Goal: Transaction & Acquisition: Download file/media

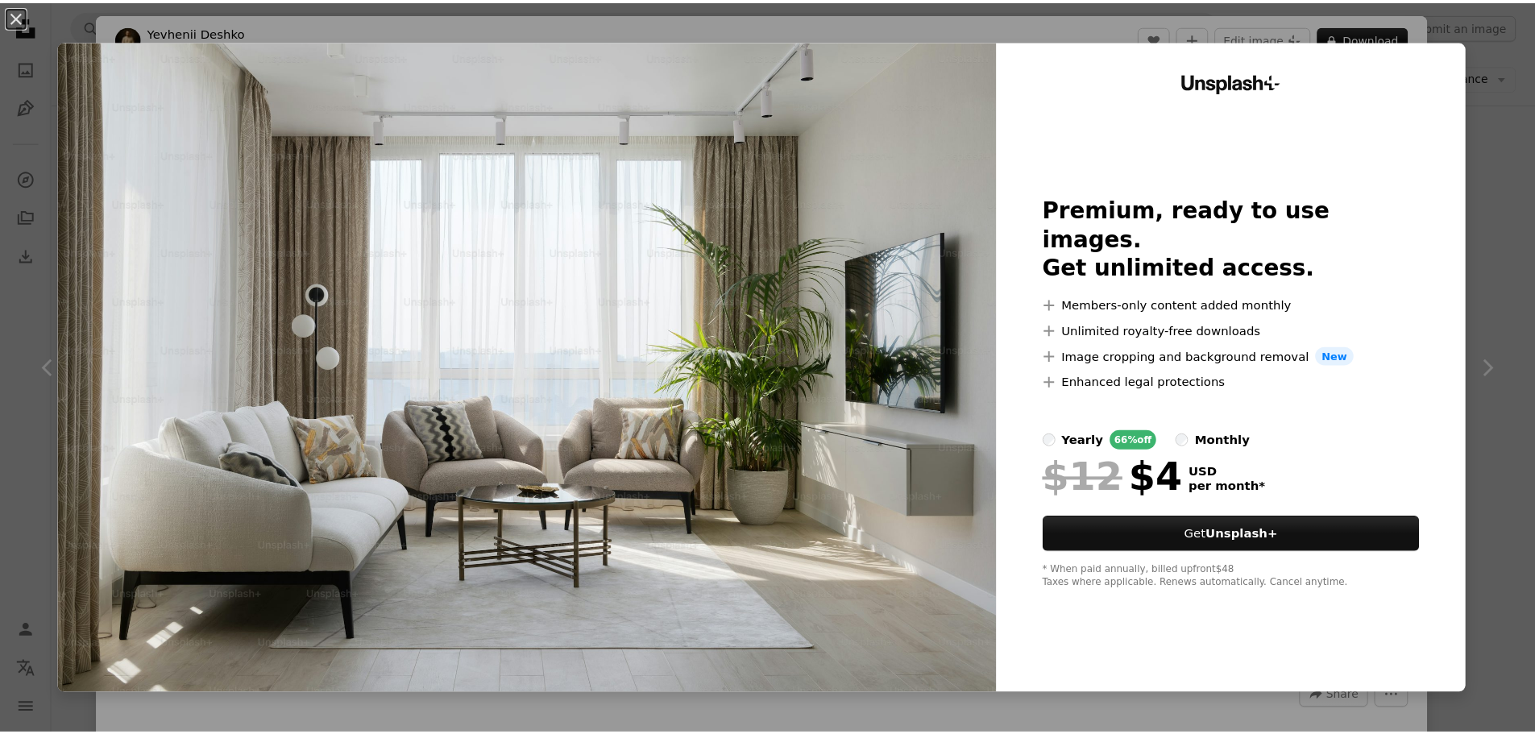
scroll to position [161, 0]
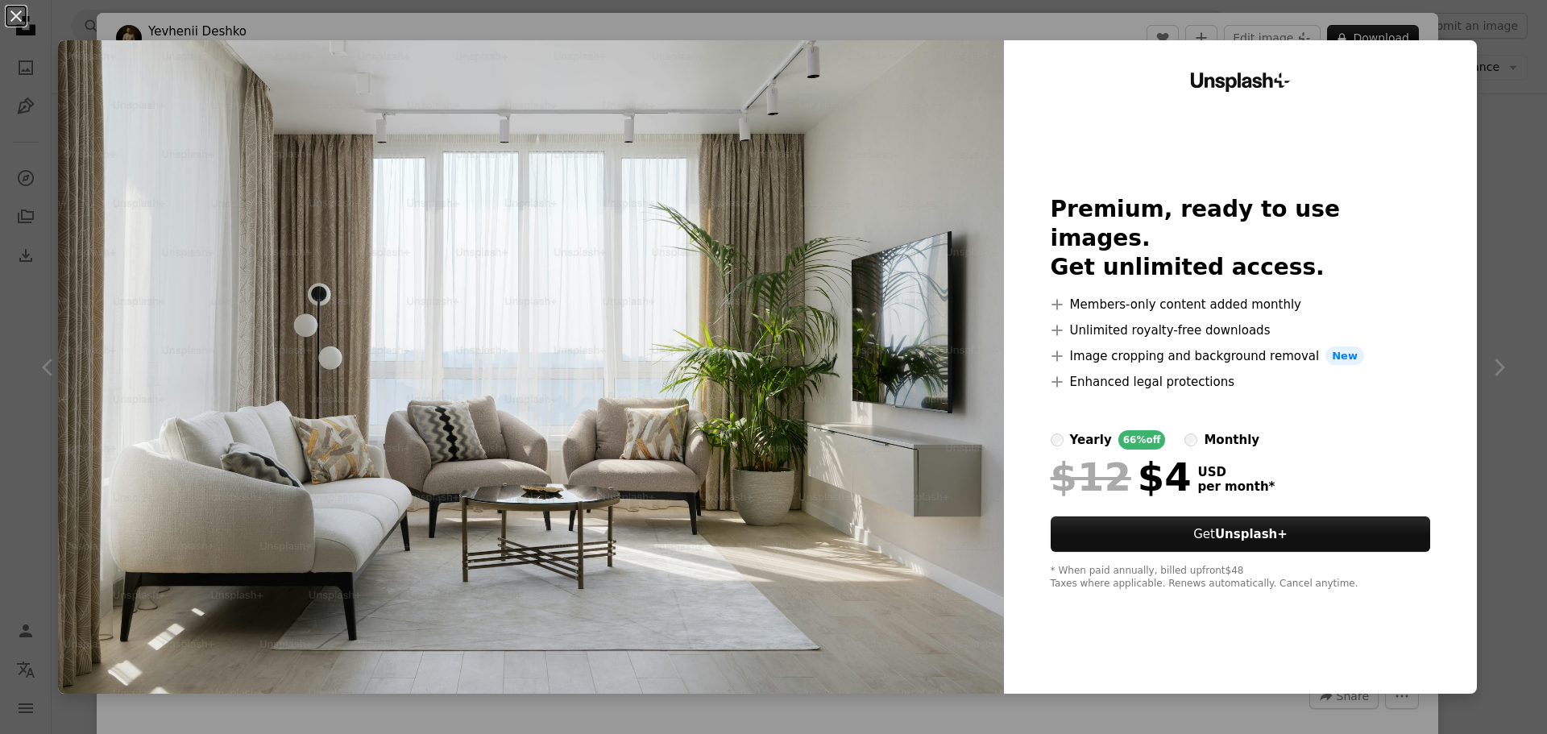
click at [1488, 225] on div "An X shape Unsplash+ Premium, ready to use images. Get unlimited access. A plus…" at bounding box center [773, 367] width 1547 height 734
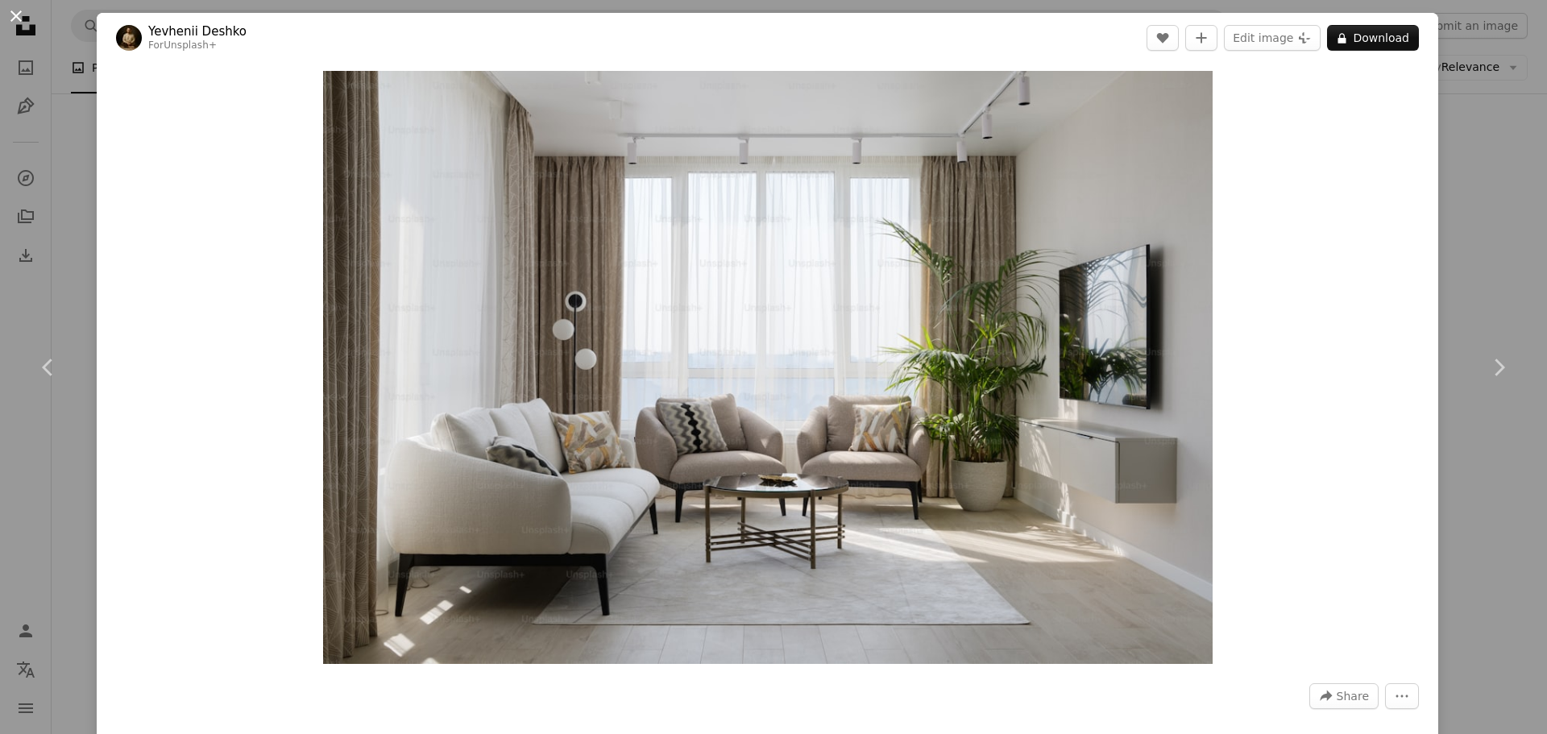
click at [11, 20] on button "An X shape" at bounding box center [15, 15] width 19 height 19
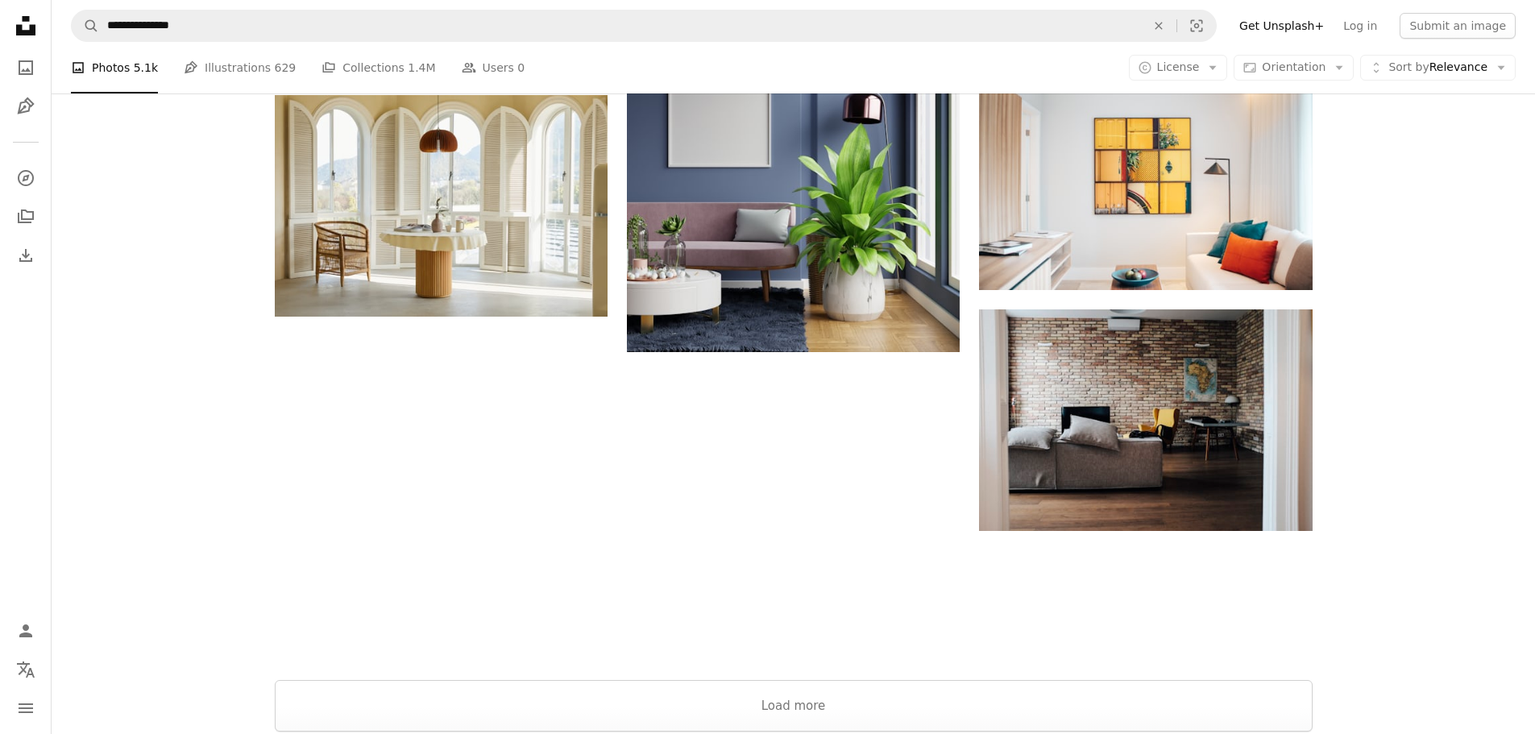
scroll to position [2256, 0]
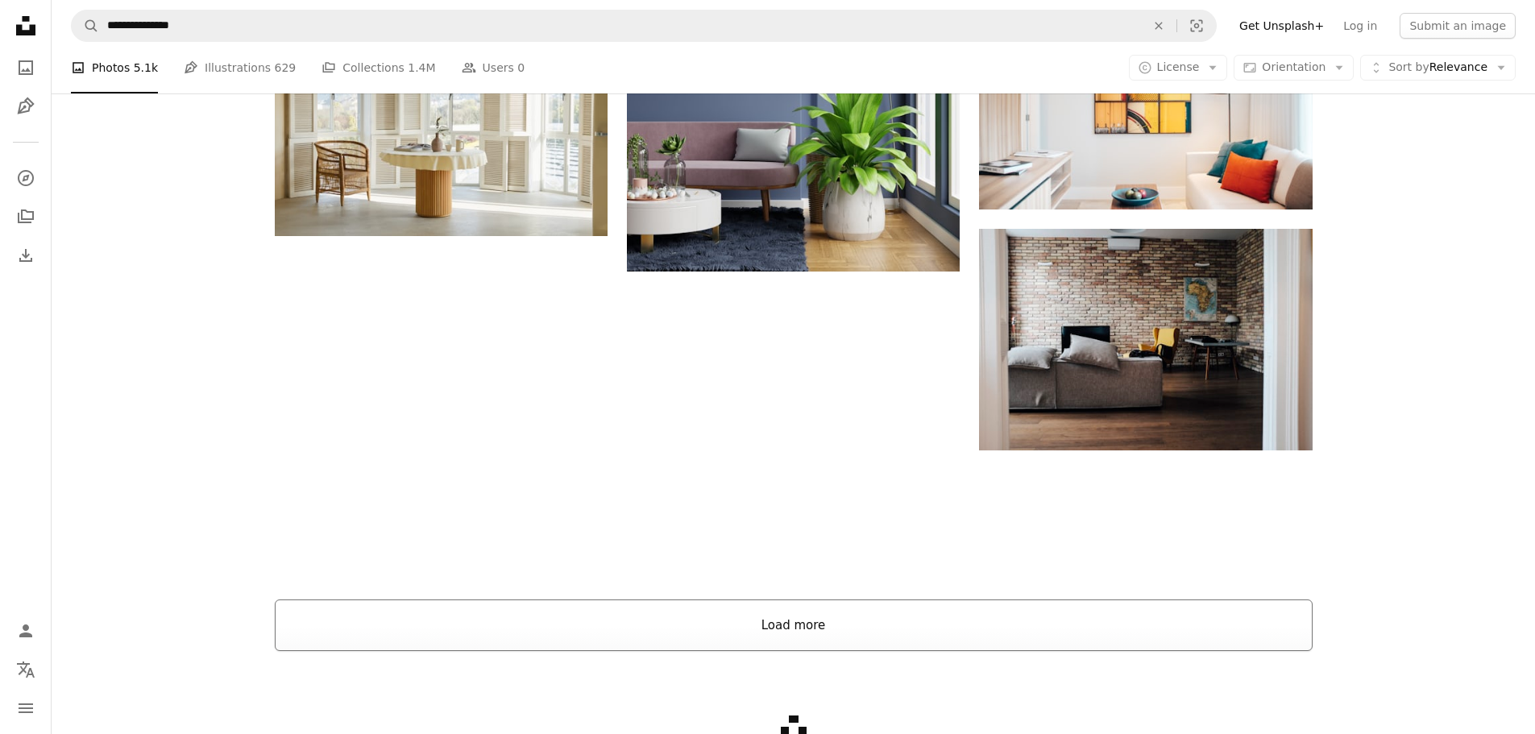
click at [845, 627] on button "Load more" at bounding box center [794, 625] width 1038 height 52
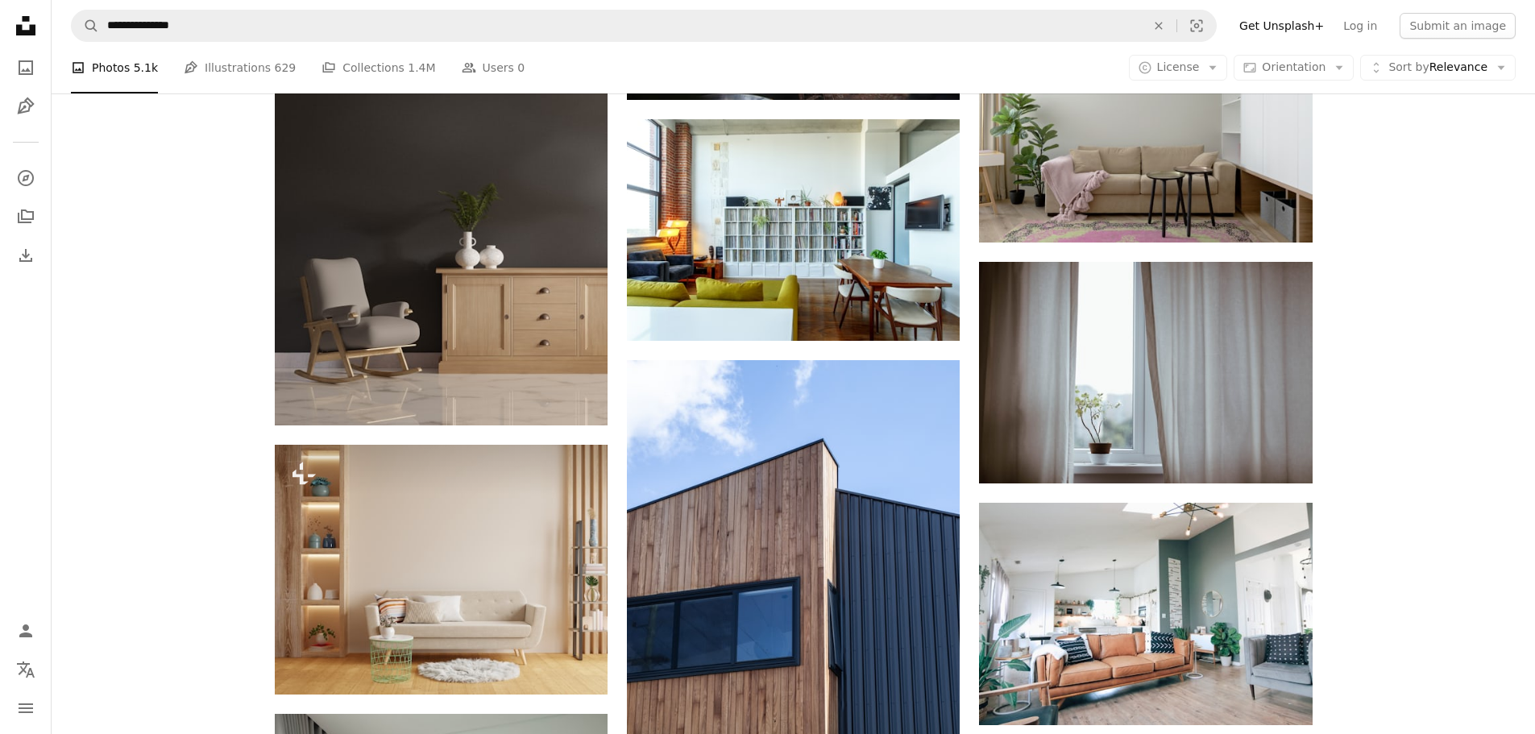
scroll to position [3223, 0]
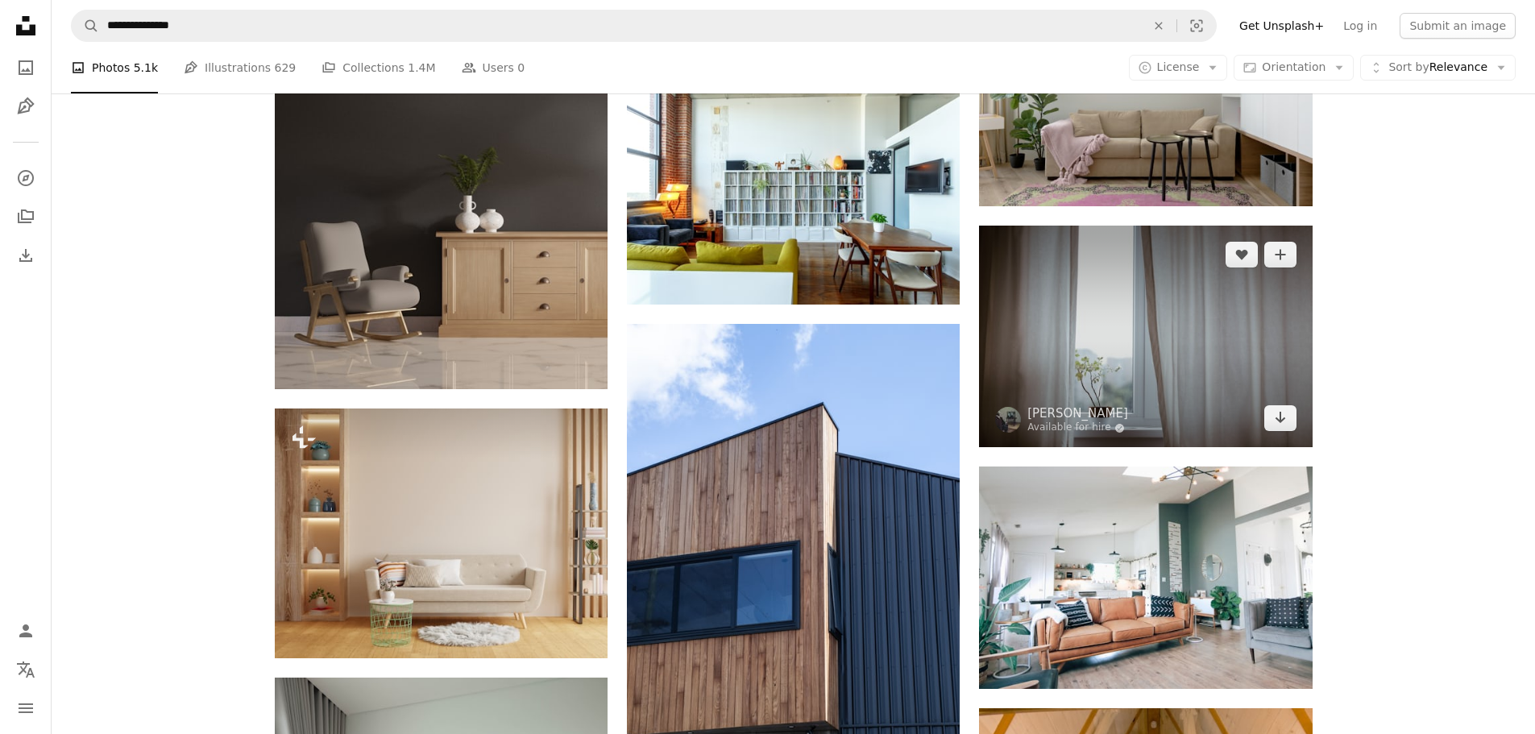
click at [1168, 325] on img at bounding box center [1145, 337] width 333 height 222
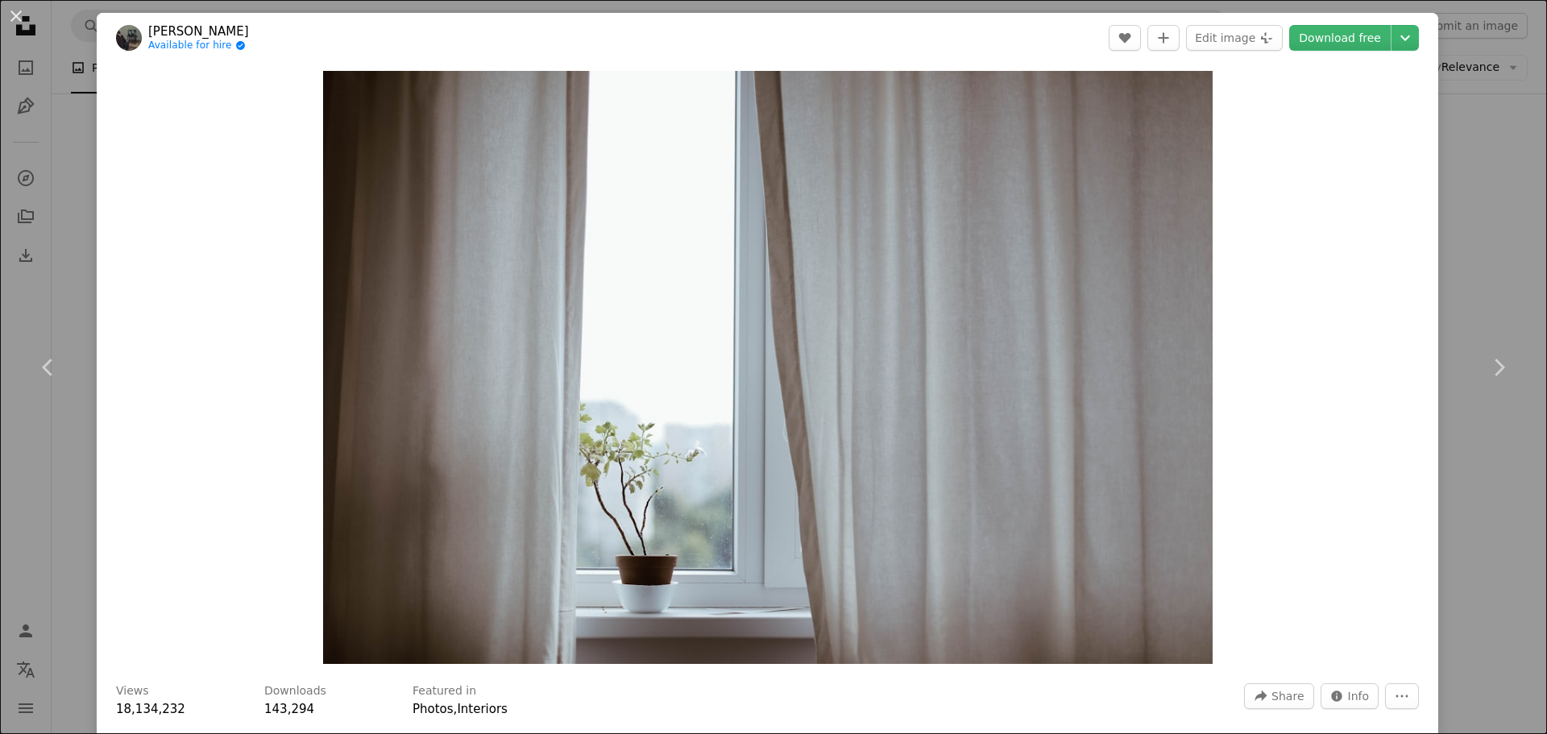
click at [71, 205] on div "An X shape Chevron left Chevron right eduard Available for hire A checkmark ins…" at bounding box center [773, 367] width 1547 height 734
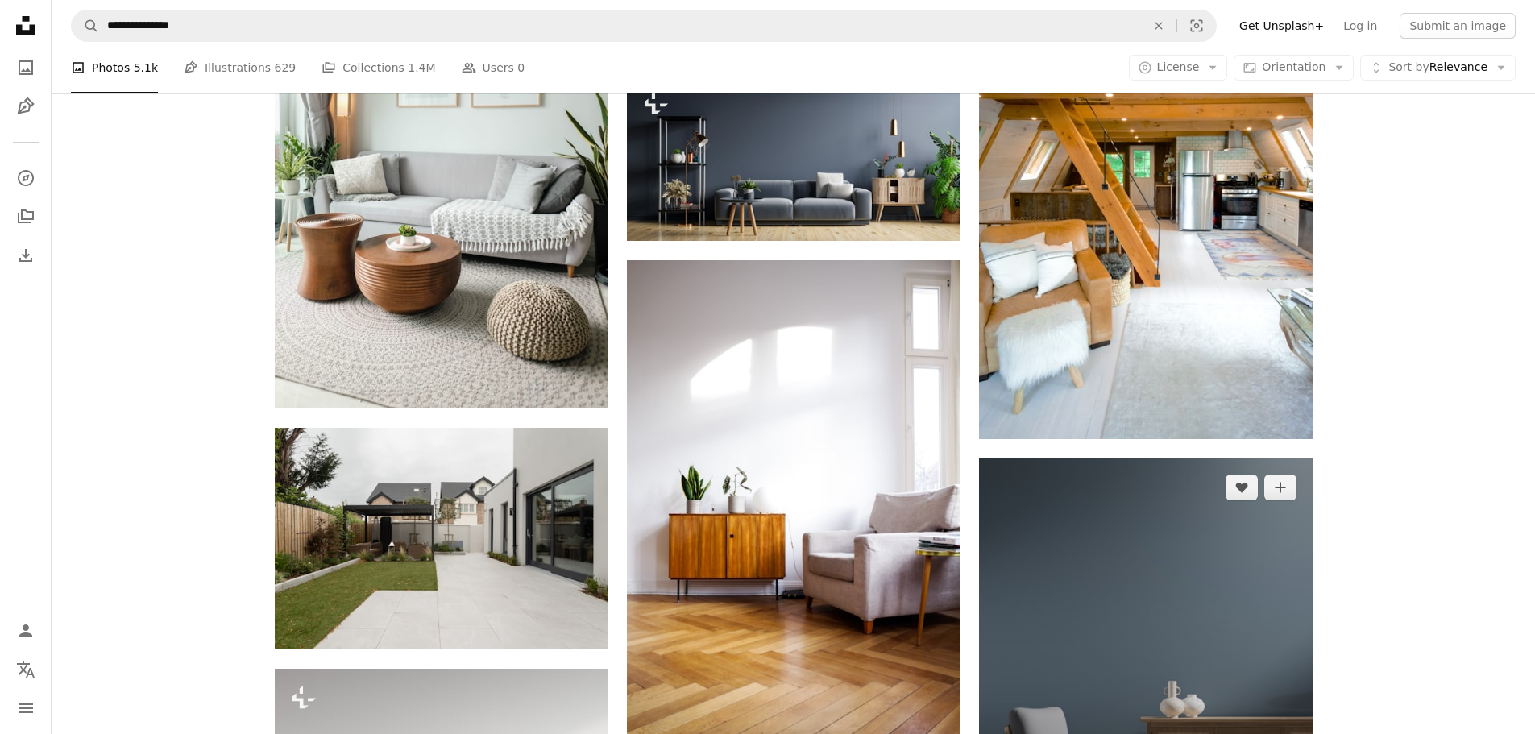
scroll to position [3706, 0]
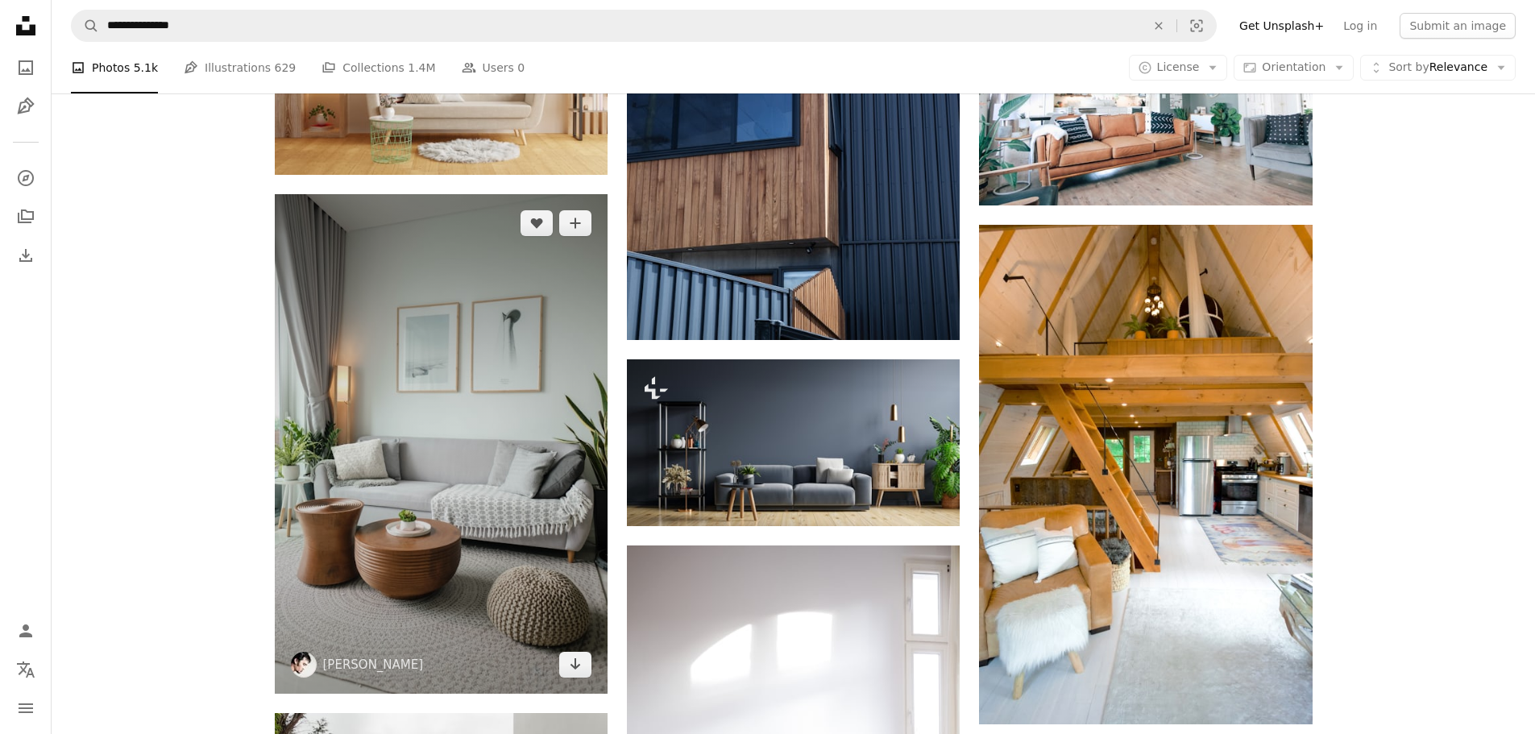
click at [425, 410] on img at bounding box center [441, 443] width 333 height 499
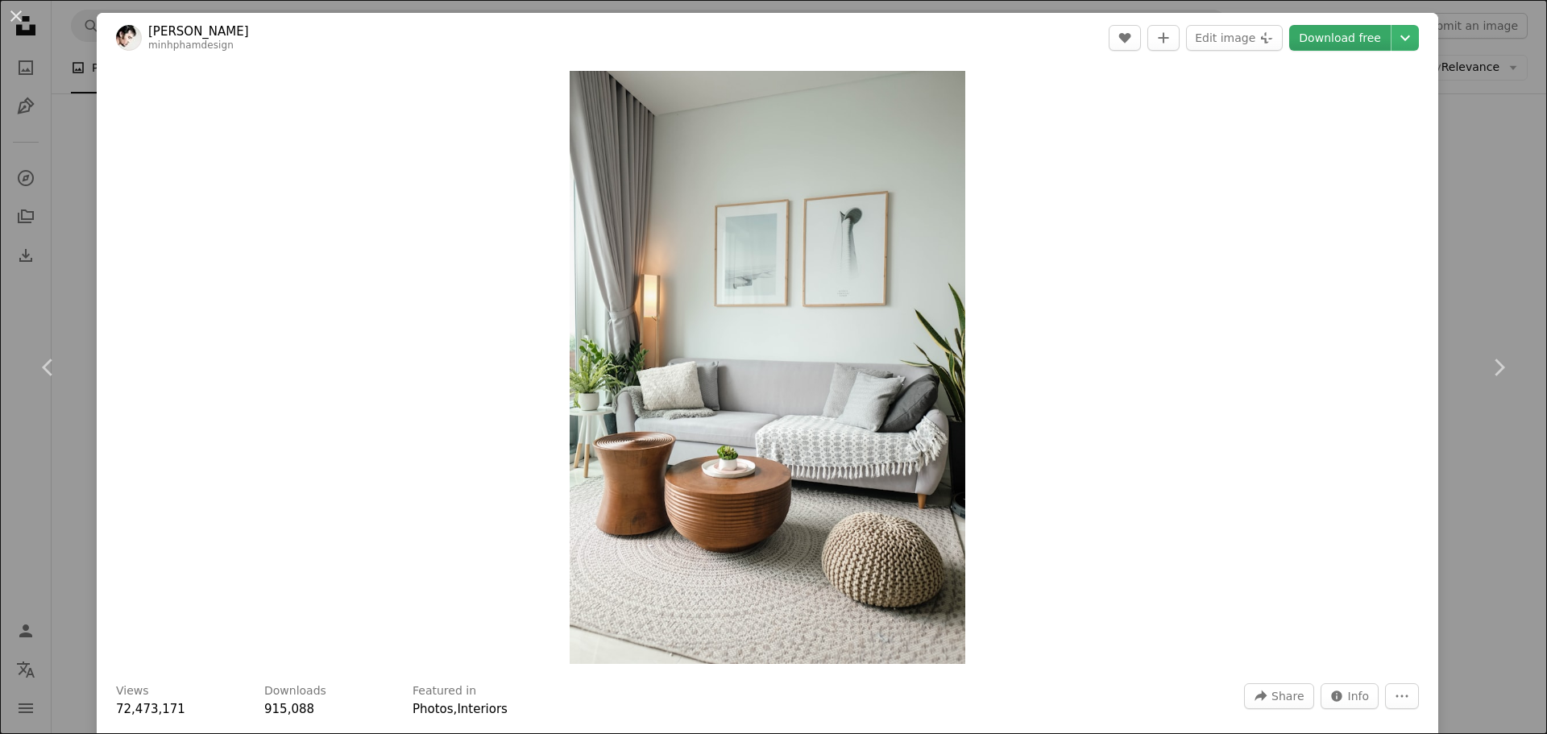
click at [1342, 41] on link "Download free" at bounding box center [1340, 38] width 102 height 26
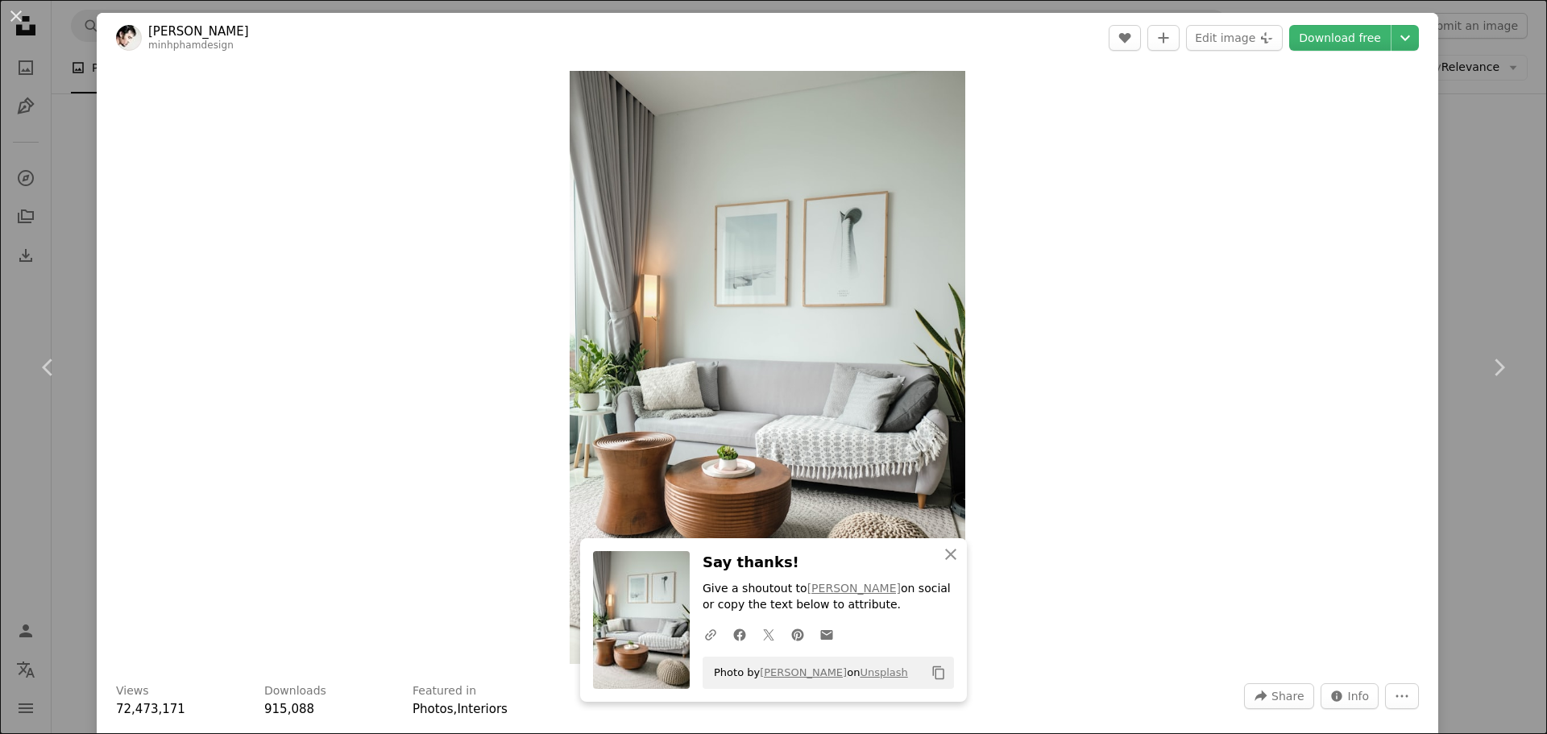
click at [75, 232] on div "An X shape Chevron left Chevron right An X shape Close Say thanks! Give a shout…" at bounding box center [773, 367] width 1547 height 734
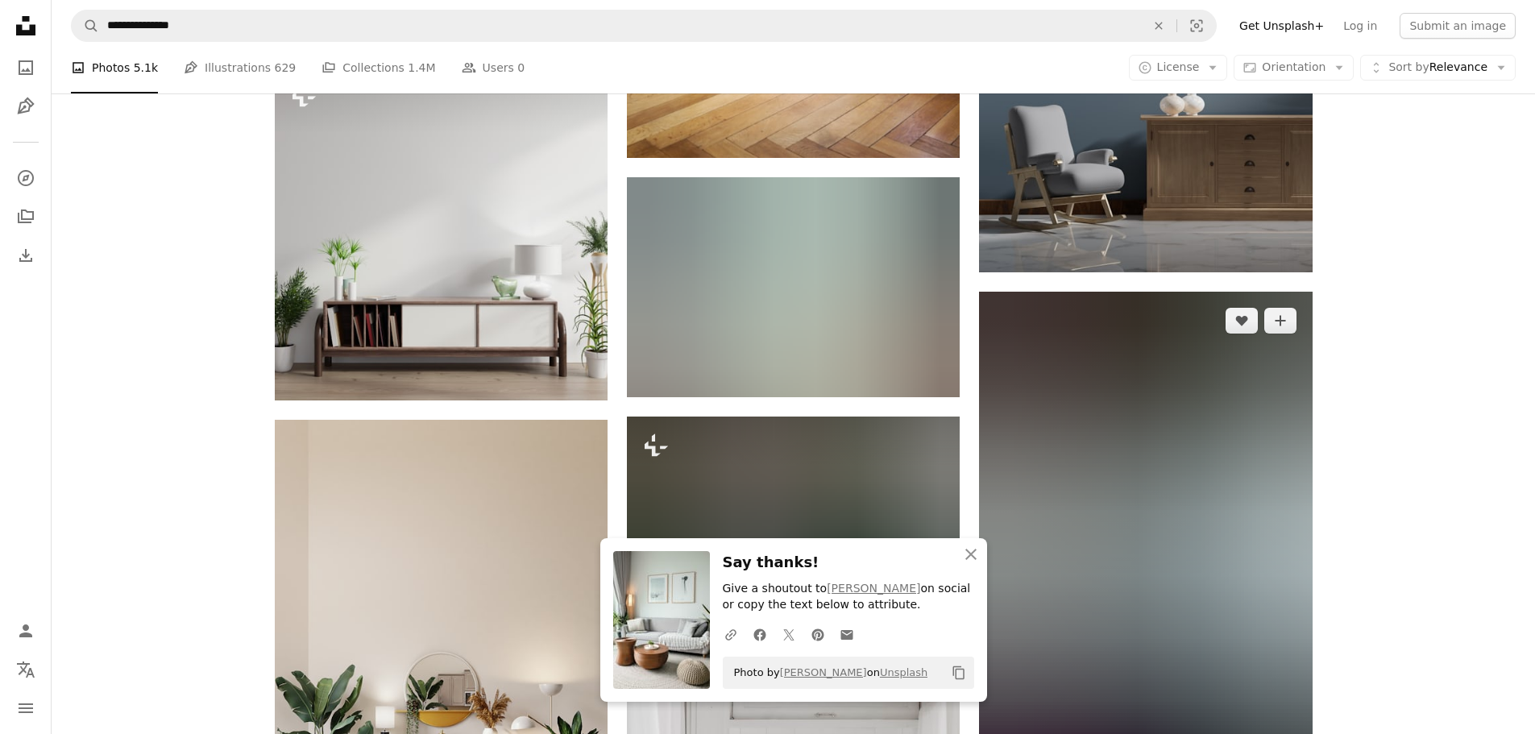
scroll to position [4834, 0]
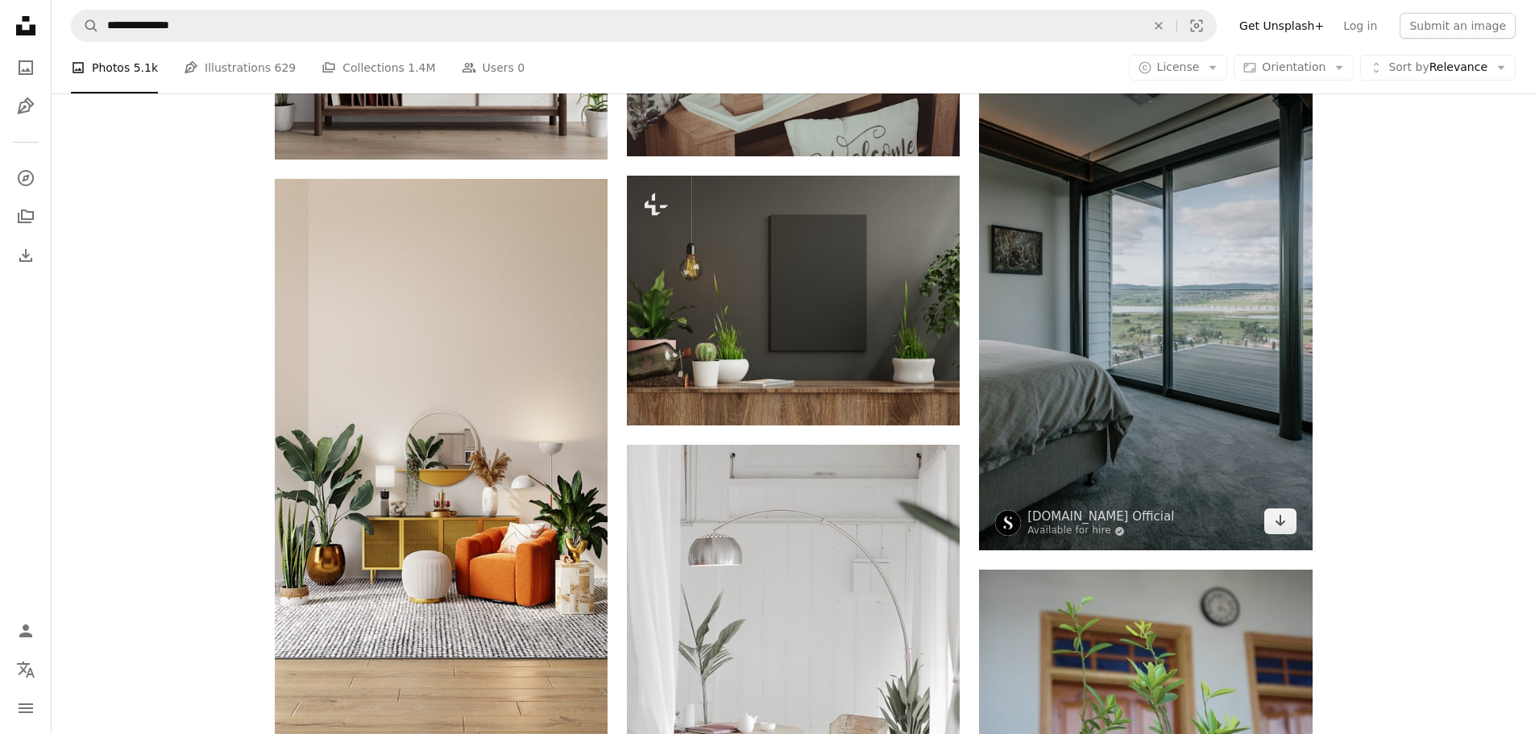
click at [1193, 295] on img at bounding box center [1145, 300] width 333 height 499
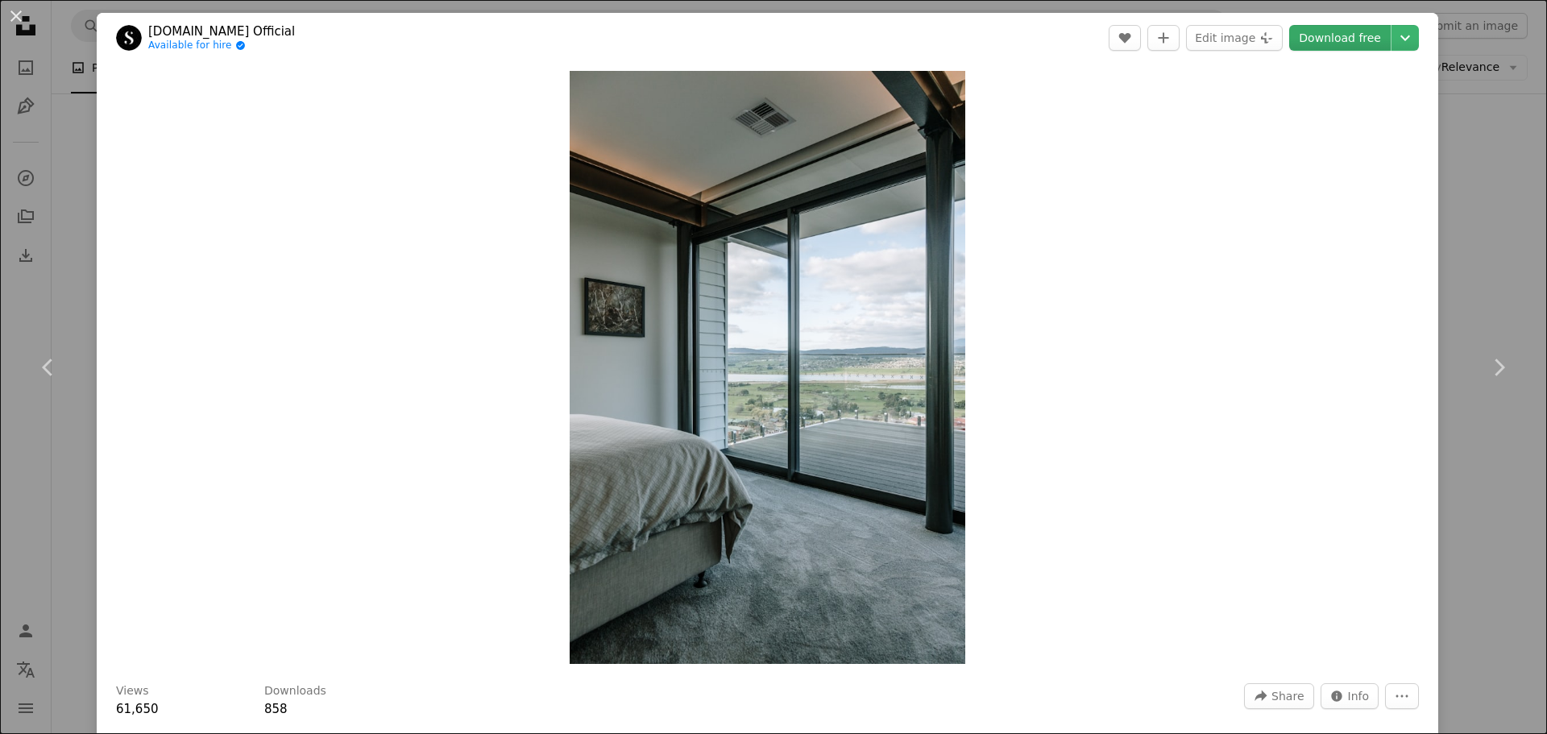
click at [1312, 41] on link "Download free" at bounding box center [1340, 38] width 102 height 26
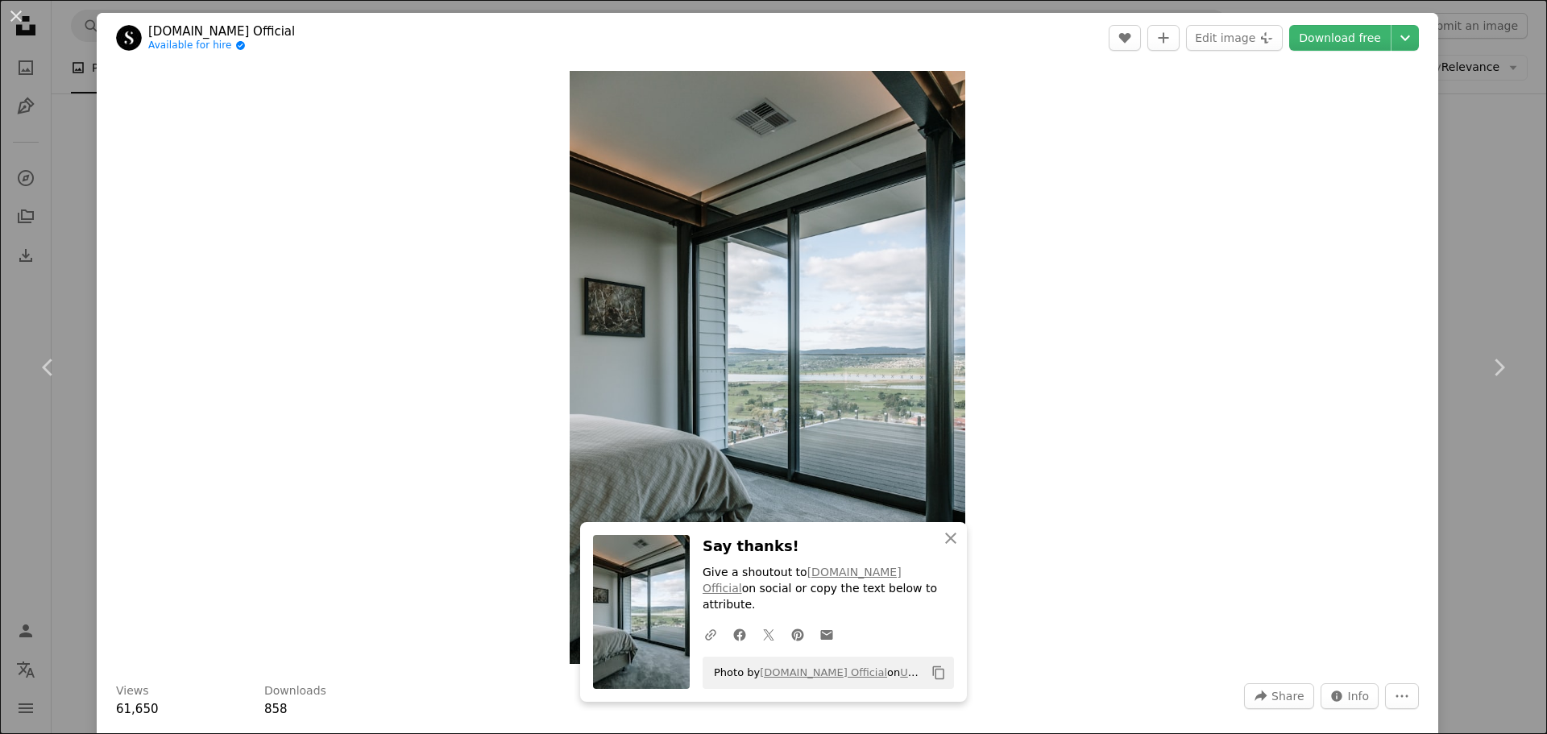
click at [81, 217] on div "An X shape Chevron left Chevron right With Squarespace, you can book clients, m…" at bounding box center [773, 367] width 1547 height 734
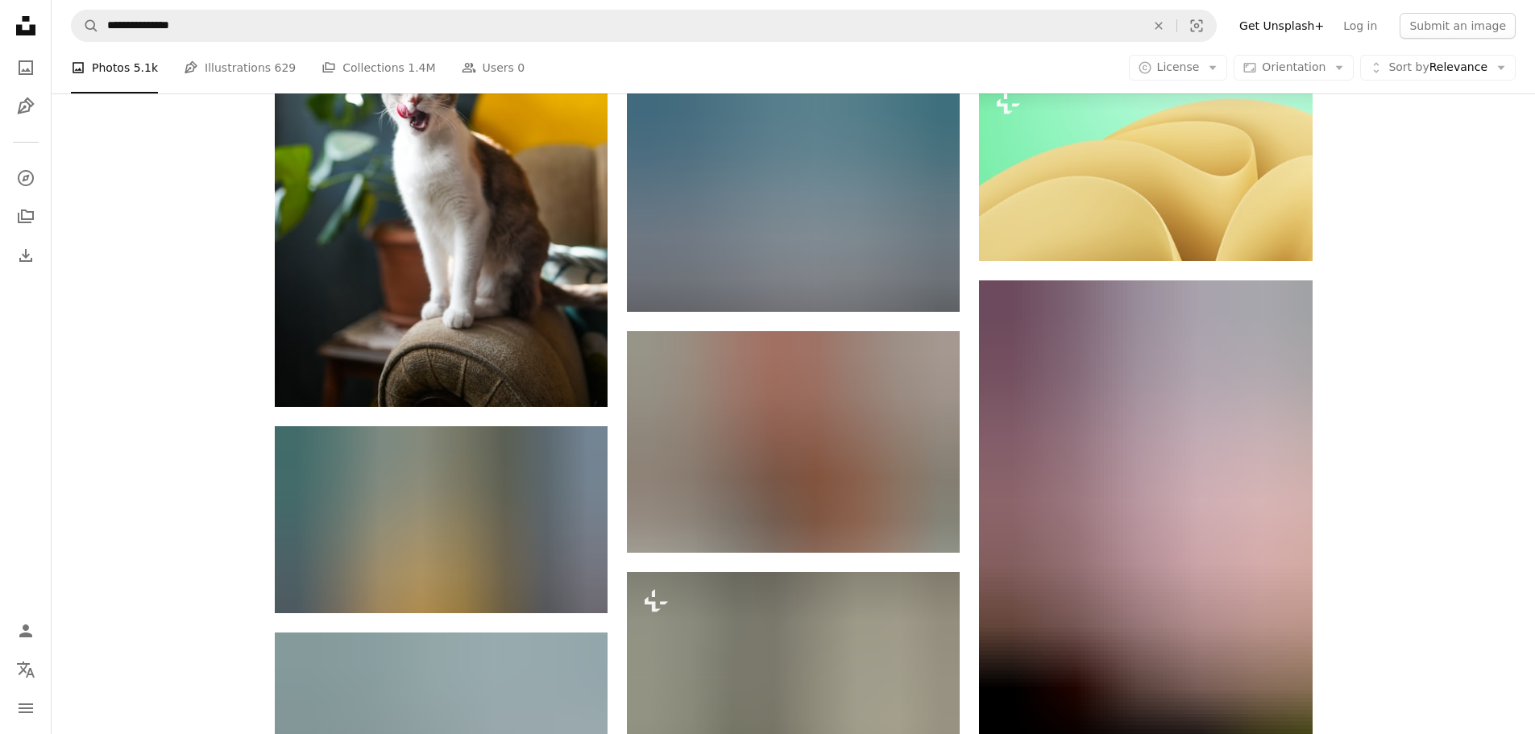
scroll to position [26666, 0]
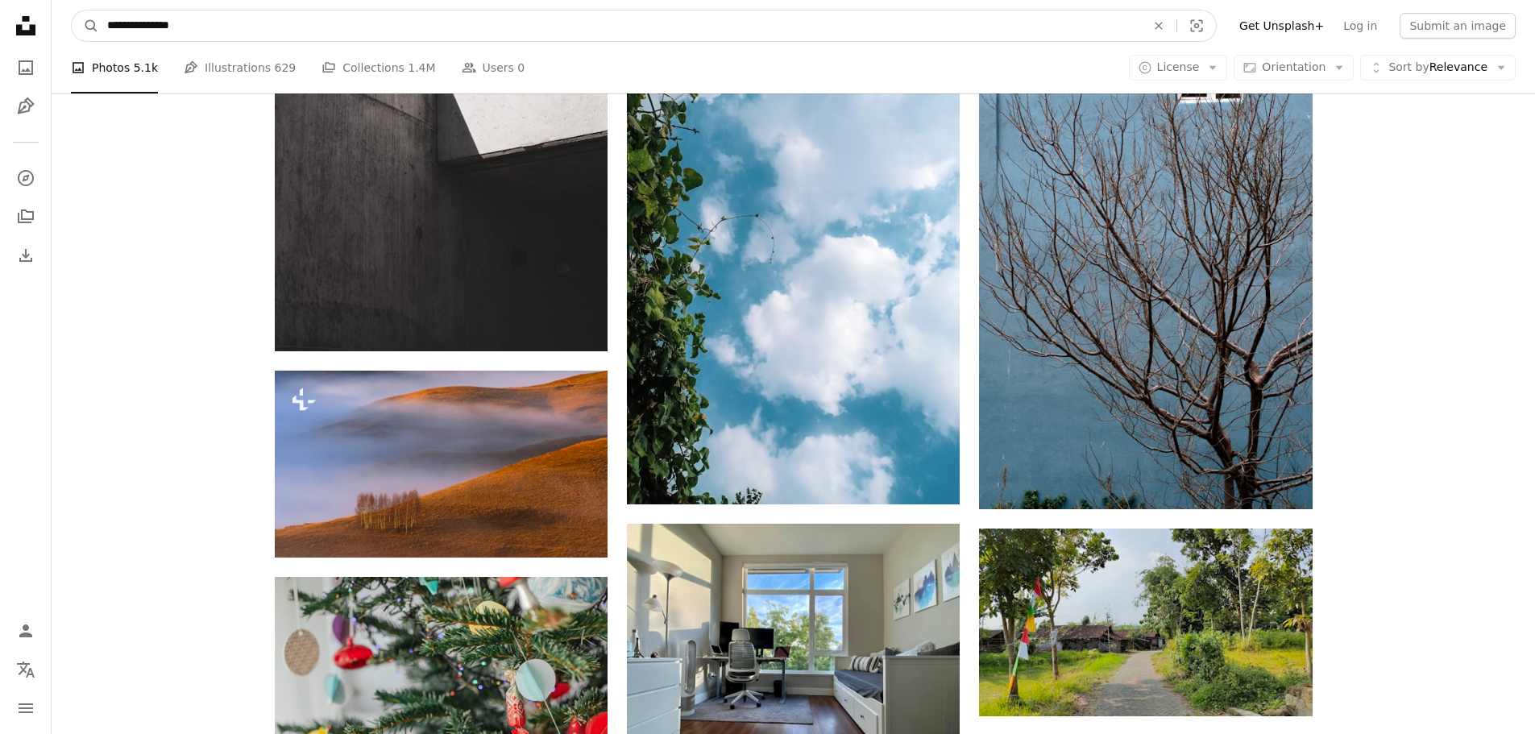
click at [140, 29] on input "**********" at bounding box center [620, 25] width 1042 height 31
type input "**********"
click at [72, 10] on button "A magnifying glass" at bounding box center [85, 25] width 27 height 31
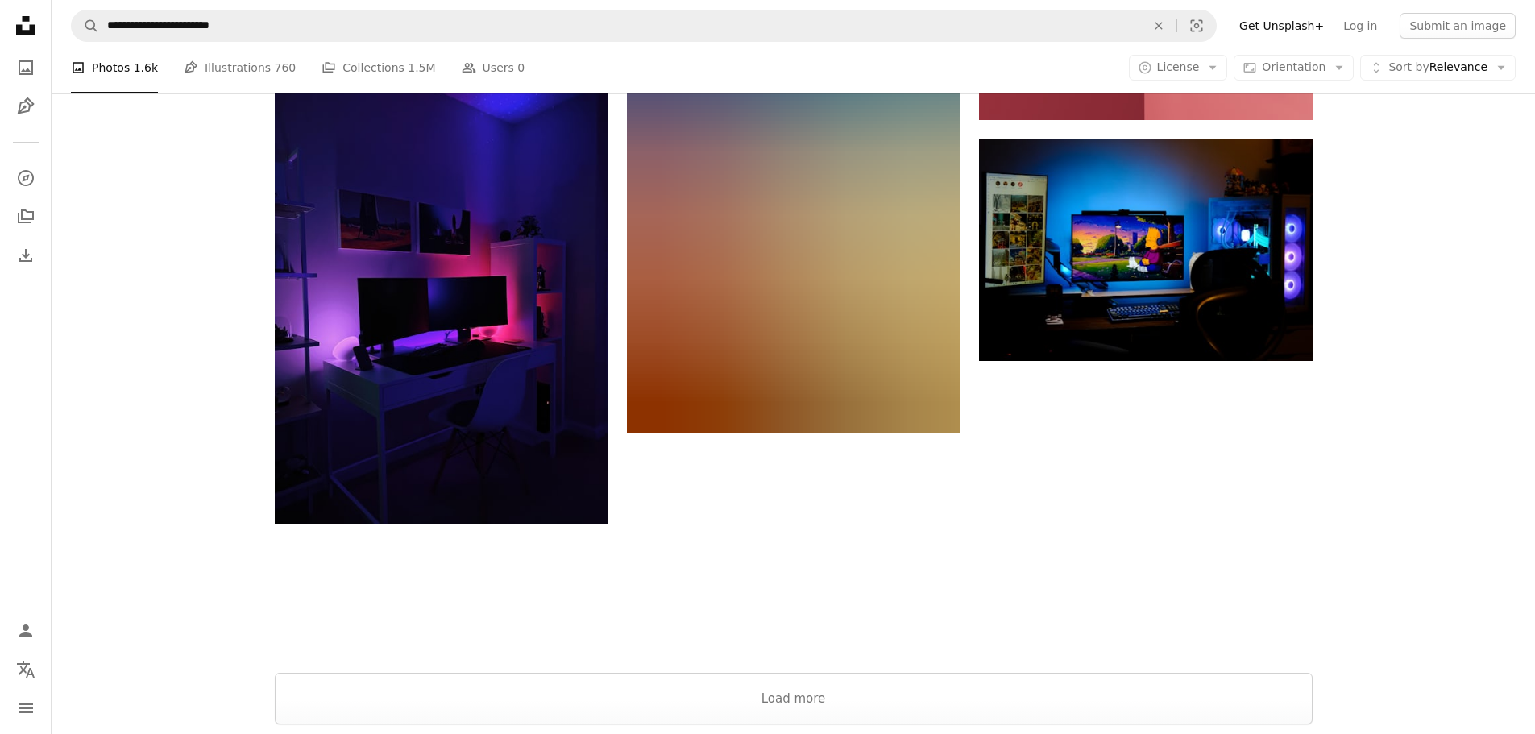
scroll to position [1934, 0]
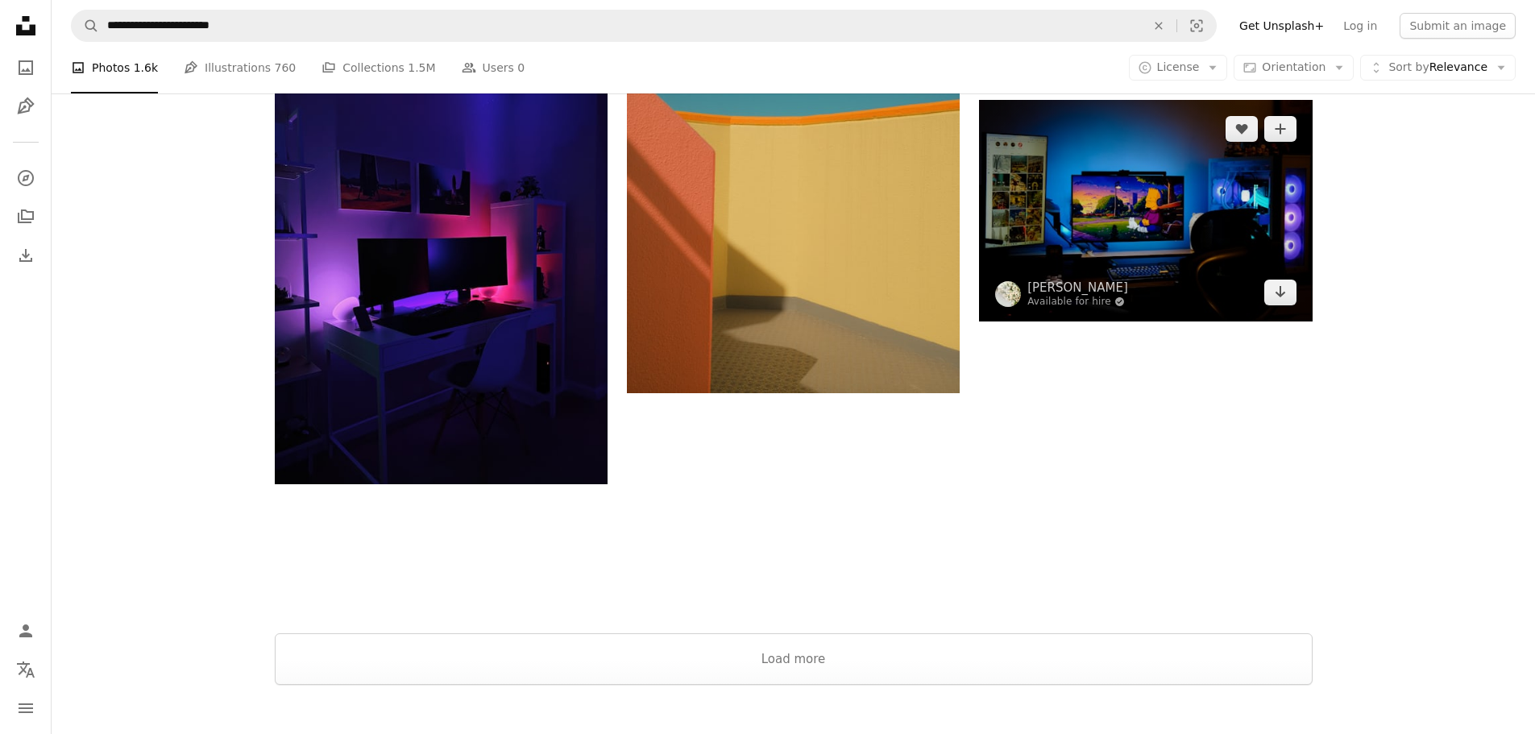
click at [1162, 197] on img at bounding box center [1145, 211] width 333 height 222
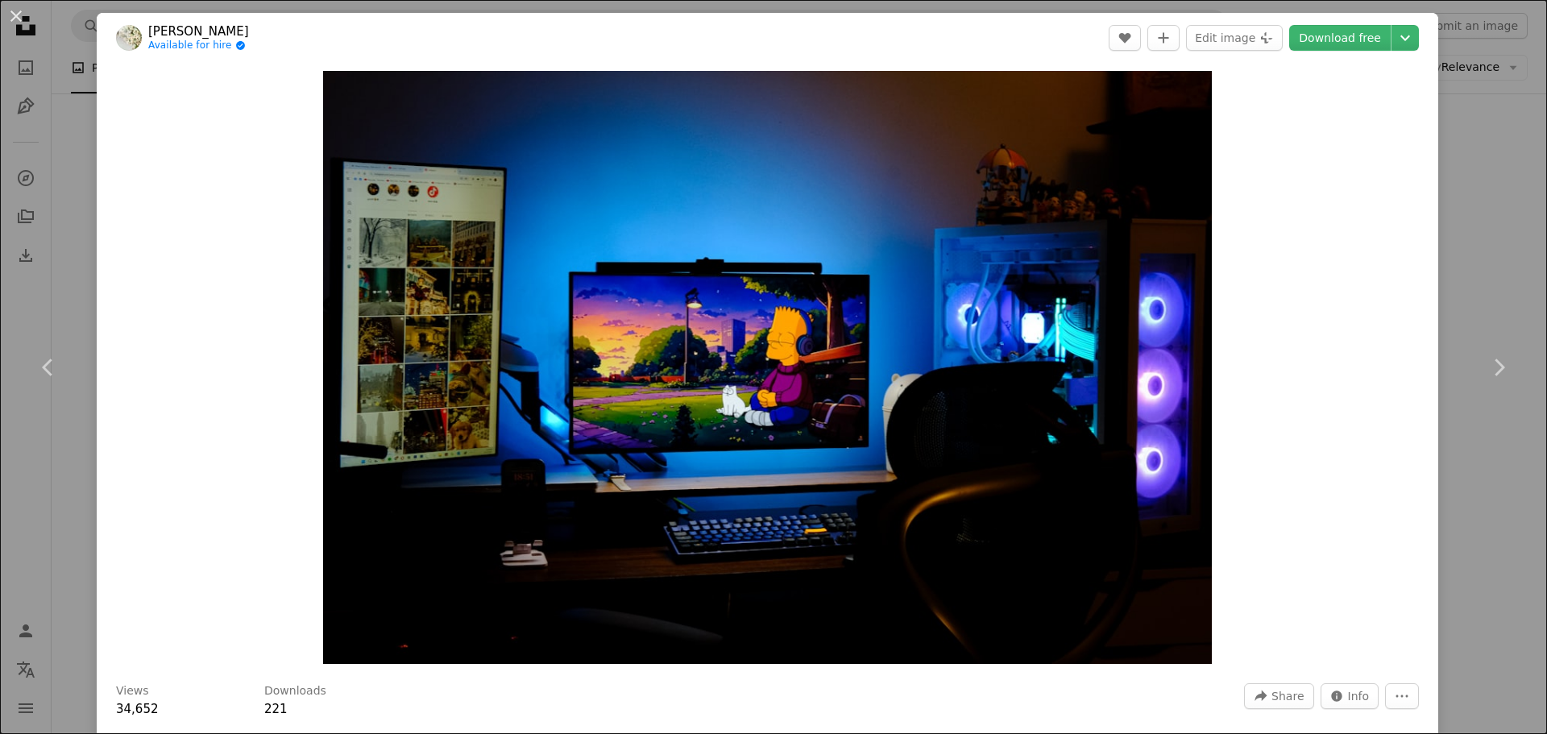
click at [51, 500] on div "An X shape Chevron left Chevron right [PERSON_NAME] Available for hire A checkm…" at bounding box center [773, 367] width 1547 height 734
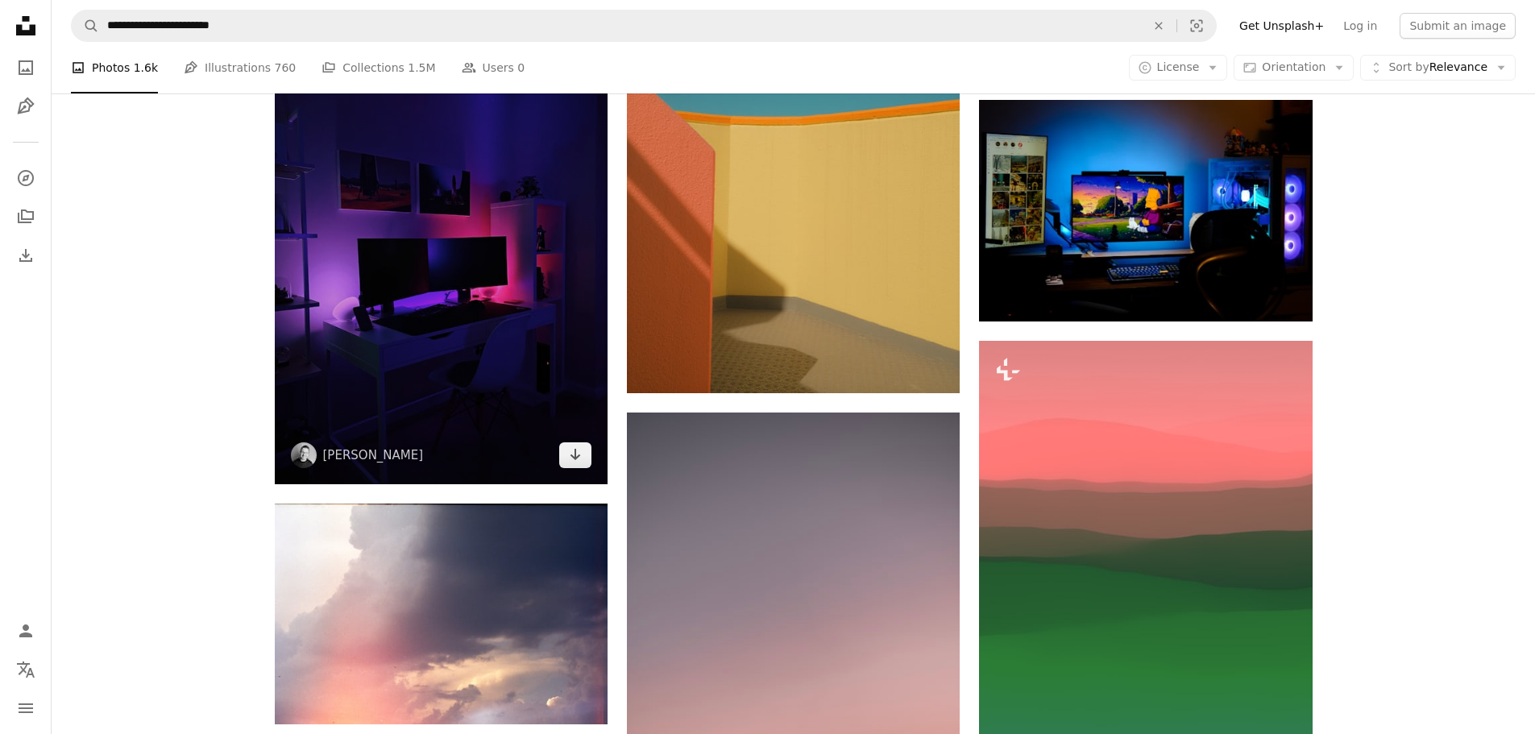
click at [417, 290] on img at bounding box center [441, 262] width 333 height 444
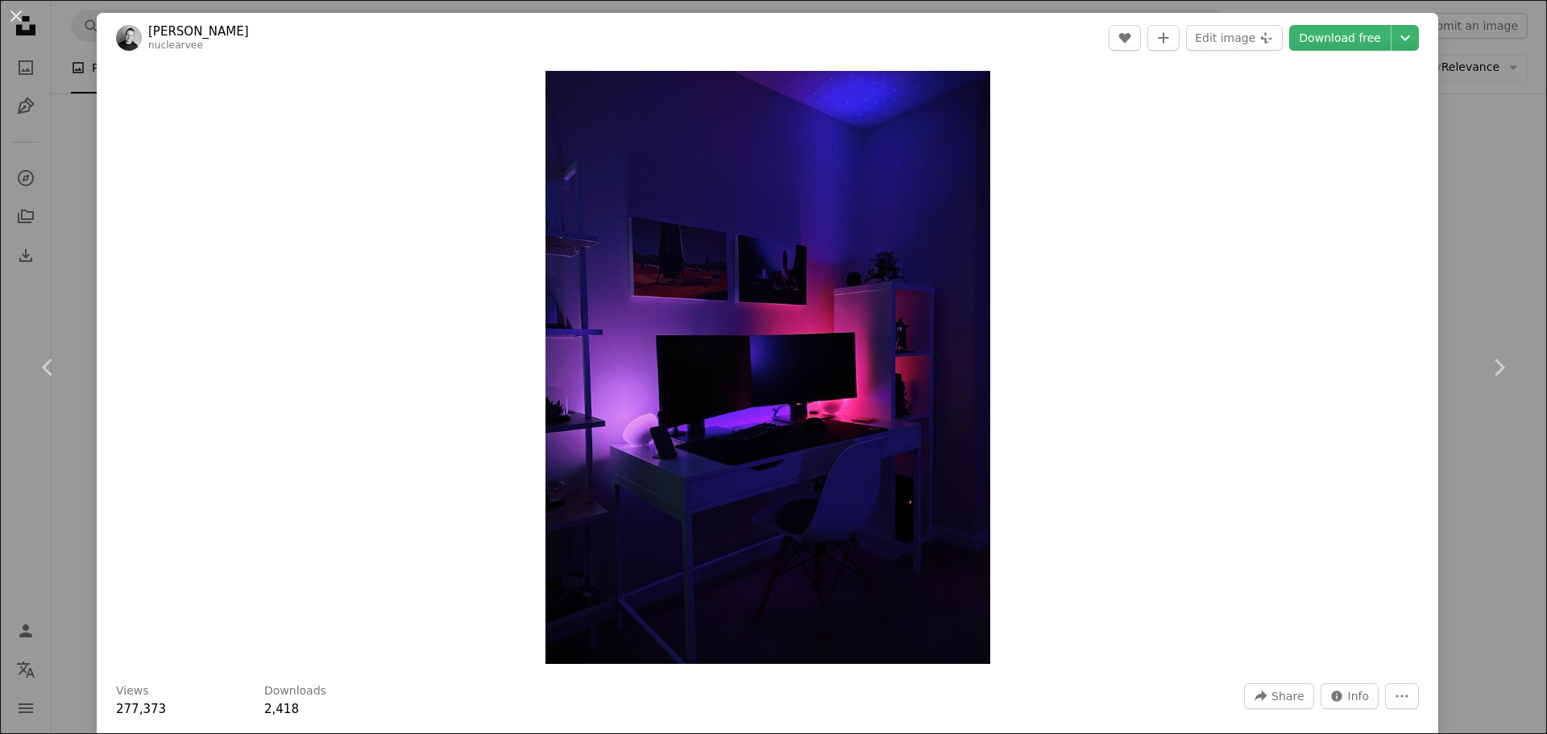
click at [38, 550] on div "An X shape Chevron left Chevron right [PERSON_NAME] nuclearvee A heart A plus s…" at bounding box center [773, 367] width 1547 height 734
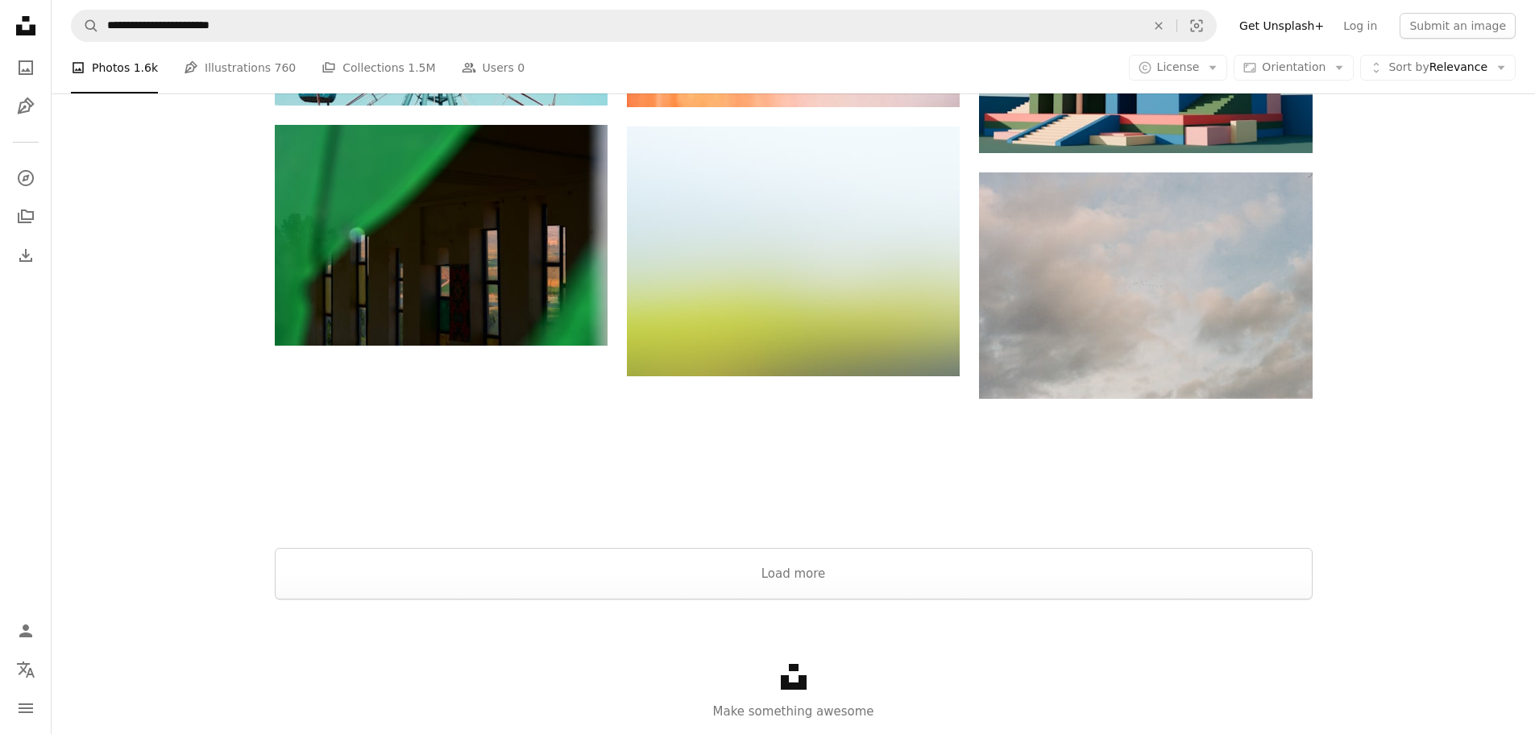
scroll to position [4159, 0]
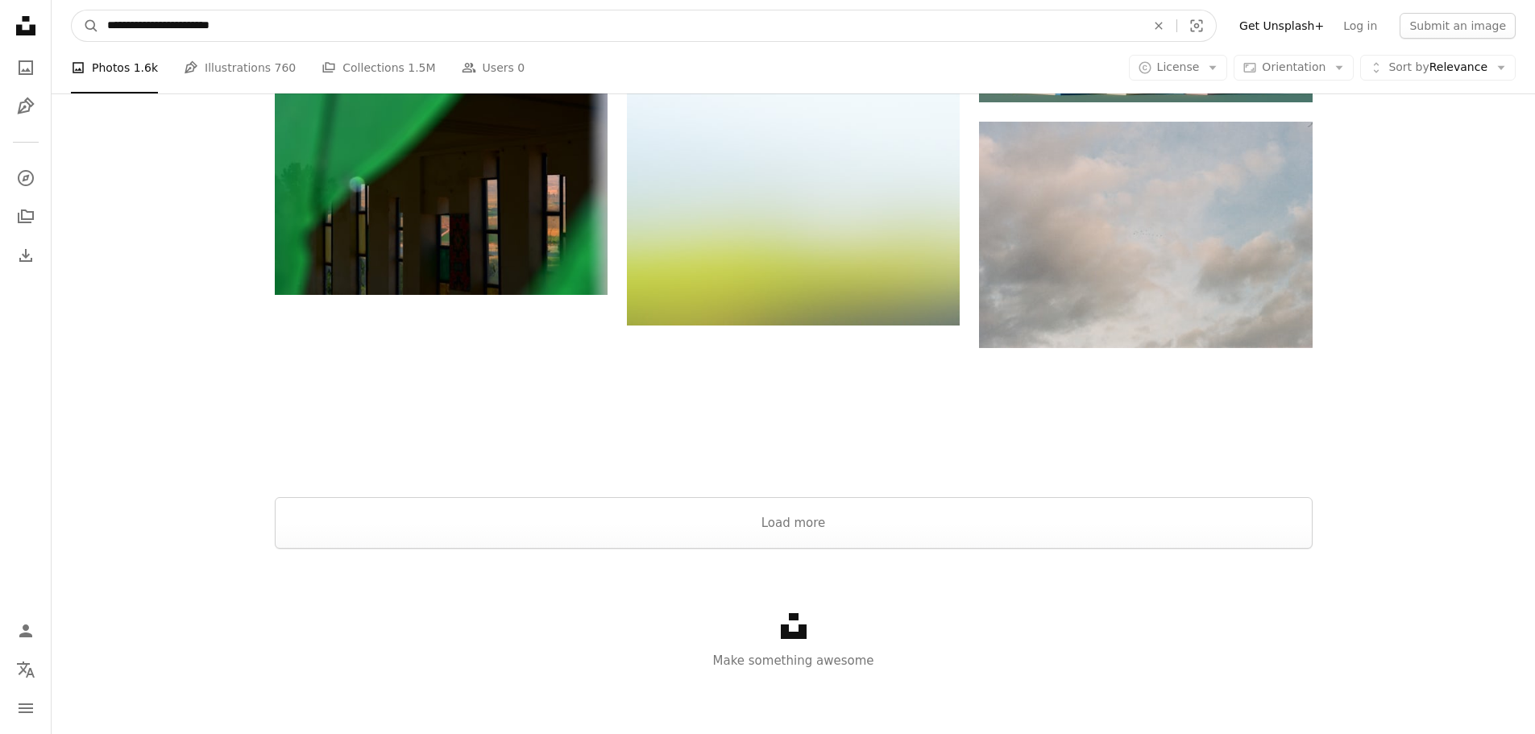
drag, startPoint x: 184, startPoint y: 28, endPoint x: 140, endPoint y: 31, distance: 44.4
click at [140, 31] on input "**********" at bounding box center [620, 25] width 1042 height 31
type input "**********"
click at [72, 10] on button "A magnifying glass" at bounding box center [85, 25] width 27 height 31
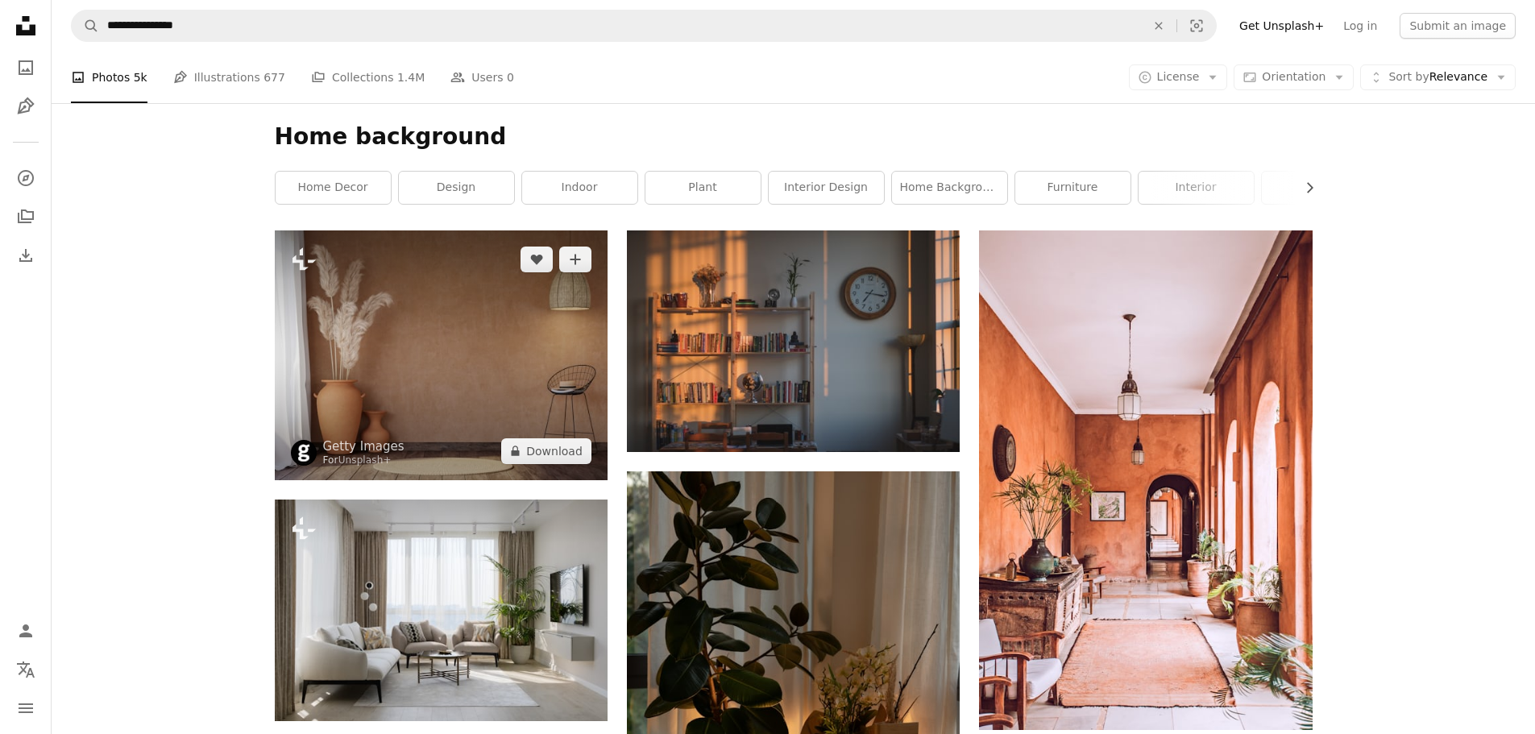
click at [396, 358] on img at bounding box center [441, 355] width 333 height 250
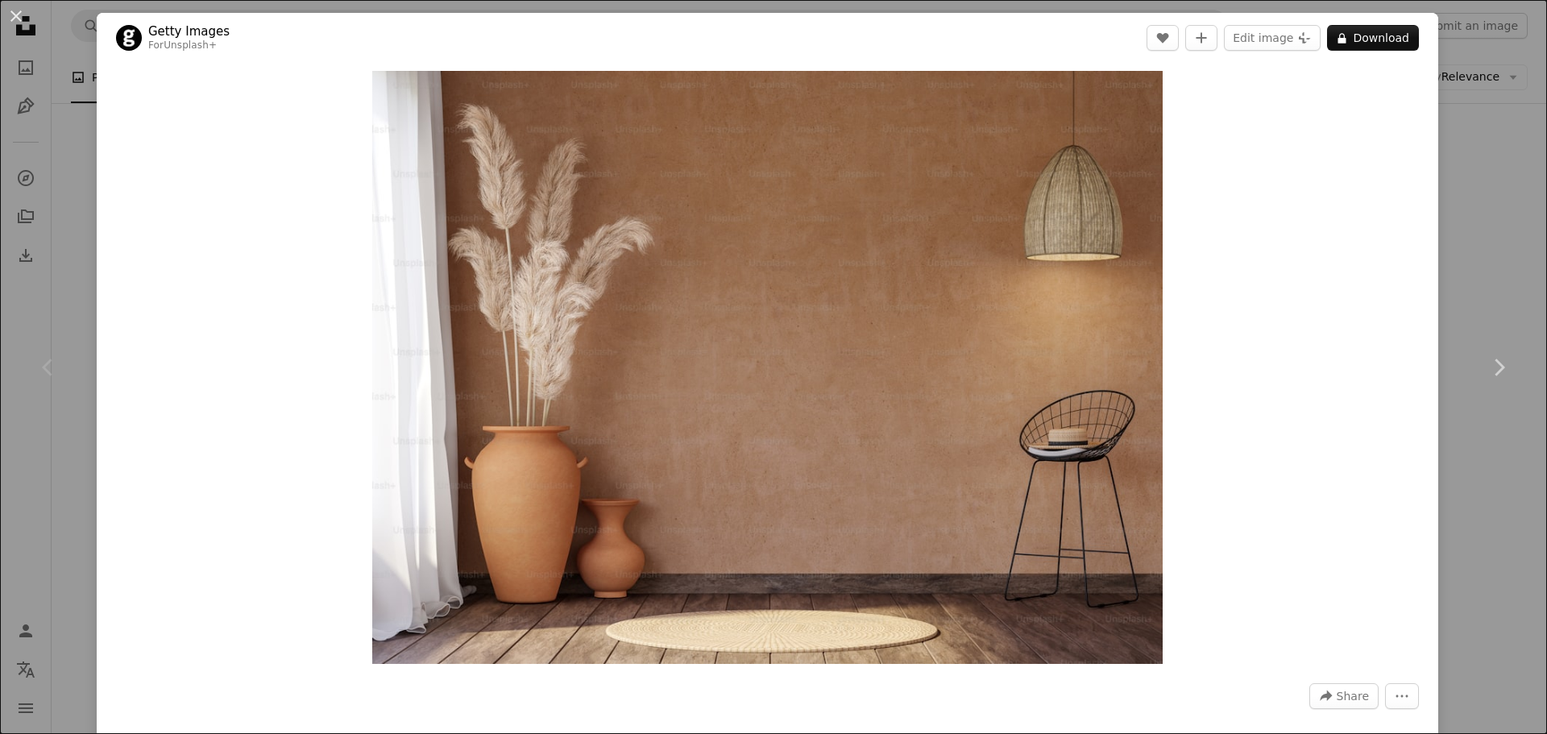
click at [70, 475] on div "An X shape Chevron left Chevron right Getty Images For Unsplash+ A heart A plus…" at bounding box center [773, 367] width 1547 height 734
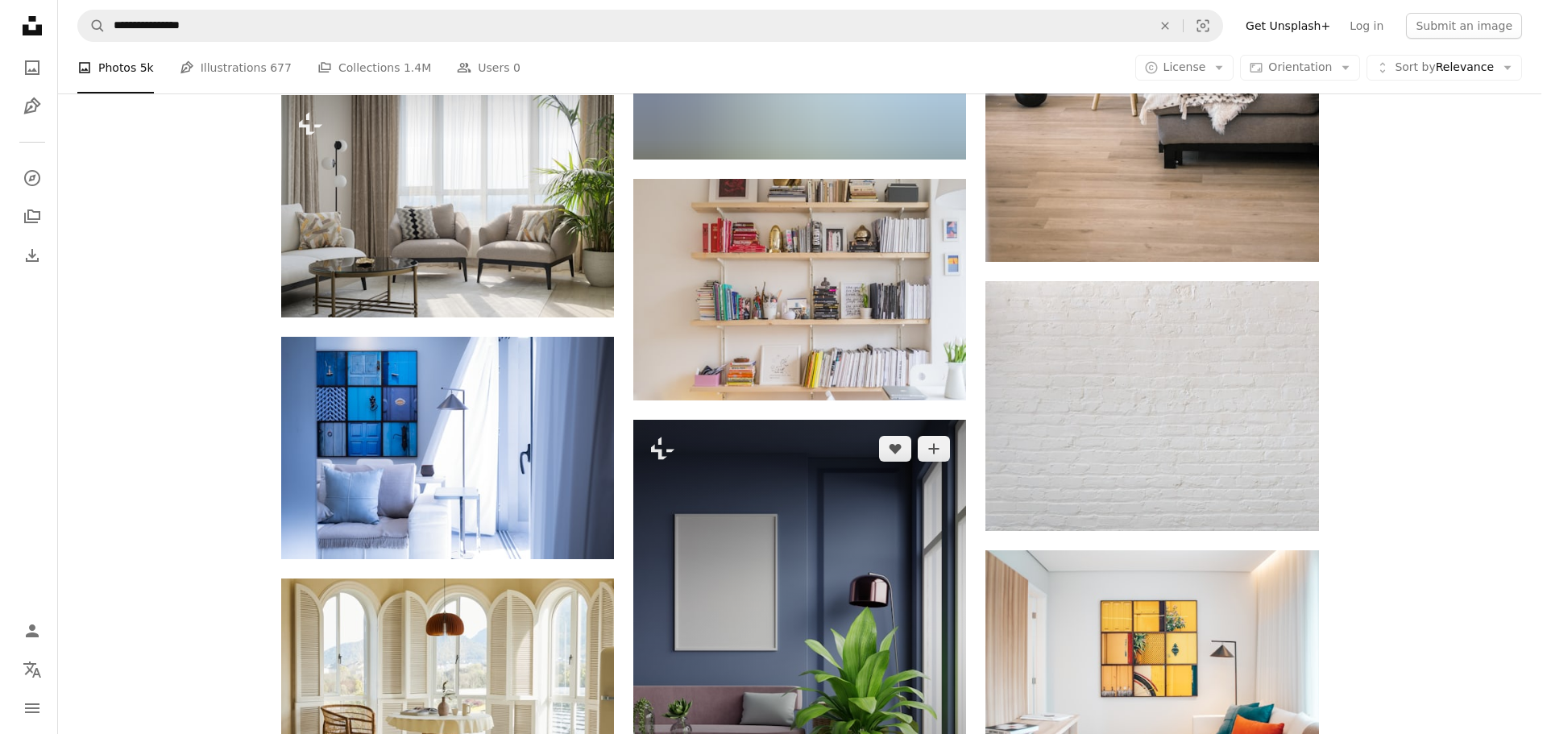
scroll to position [1370, 0]
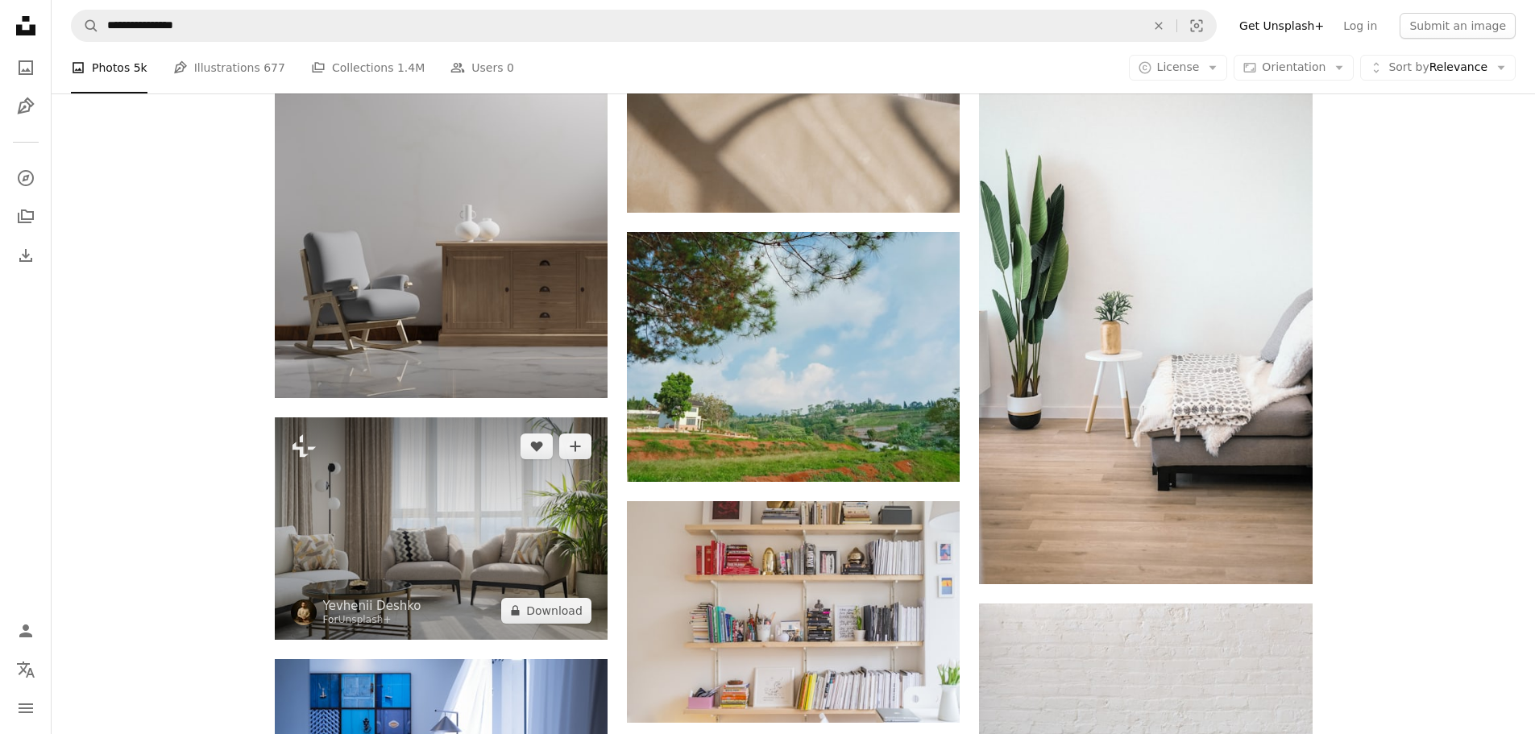
click at [408, 513] on img at bounding box center [441, 528] width 333 height 222
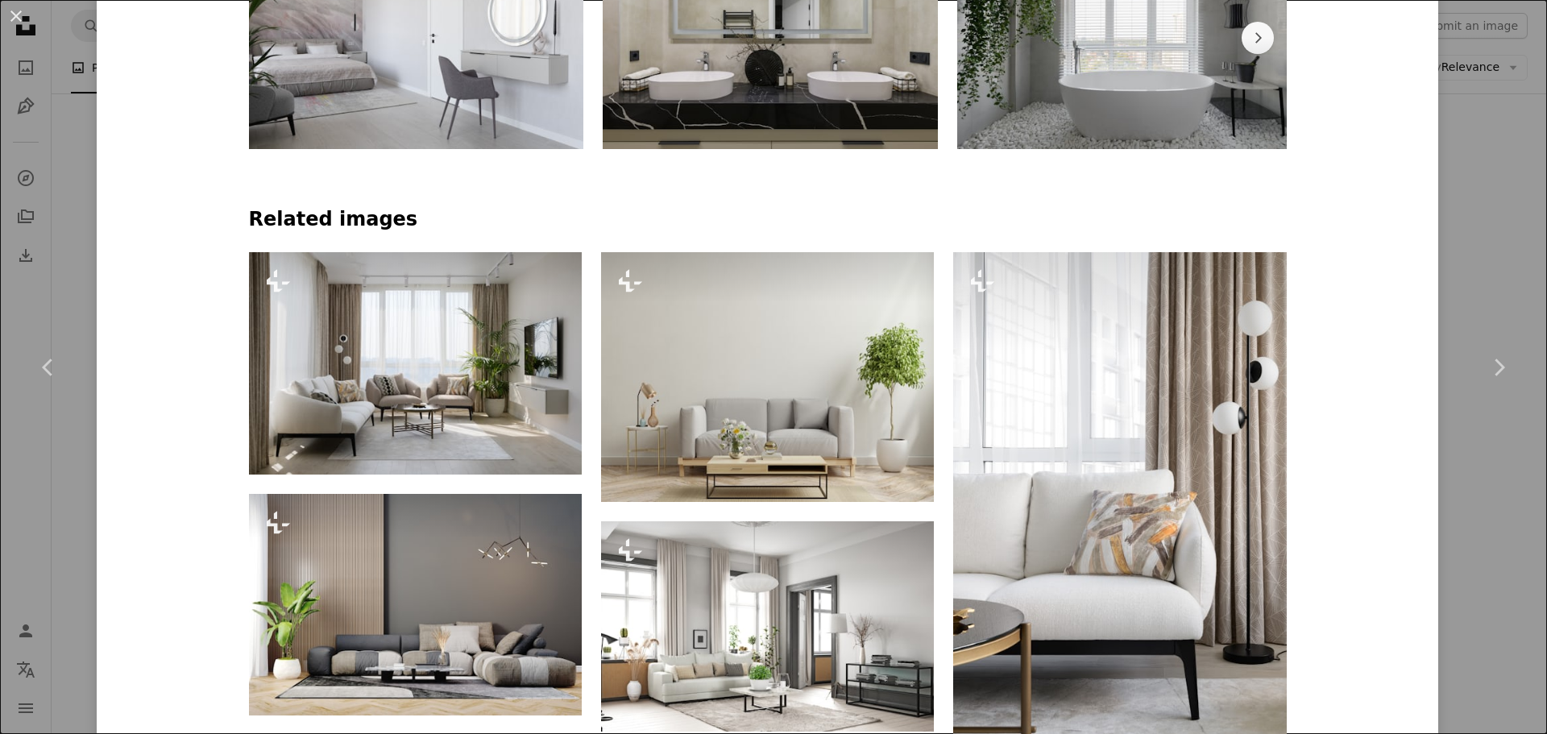
scroll to position [1128, 0]
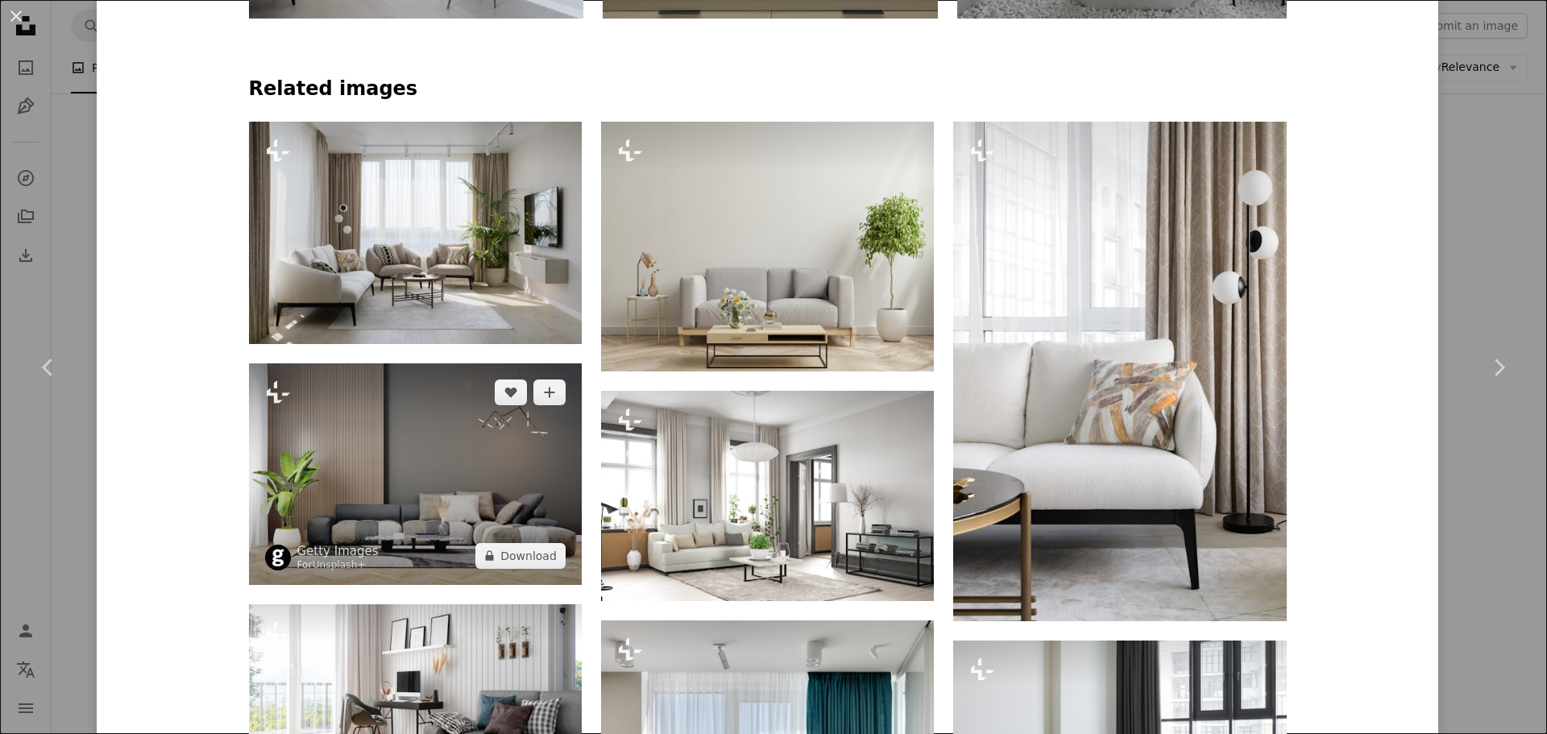
click at [435, 471] on img at bounding box center [415, 474] width 333 height 222
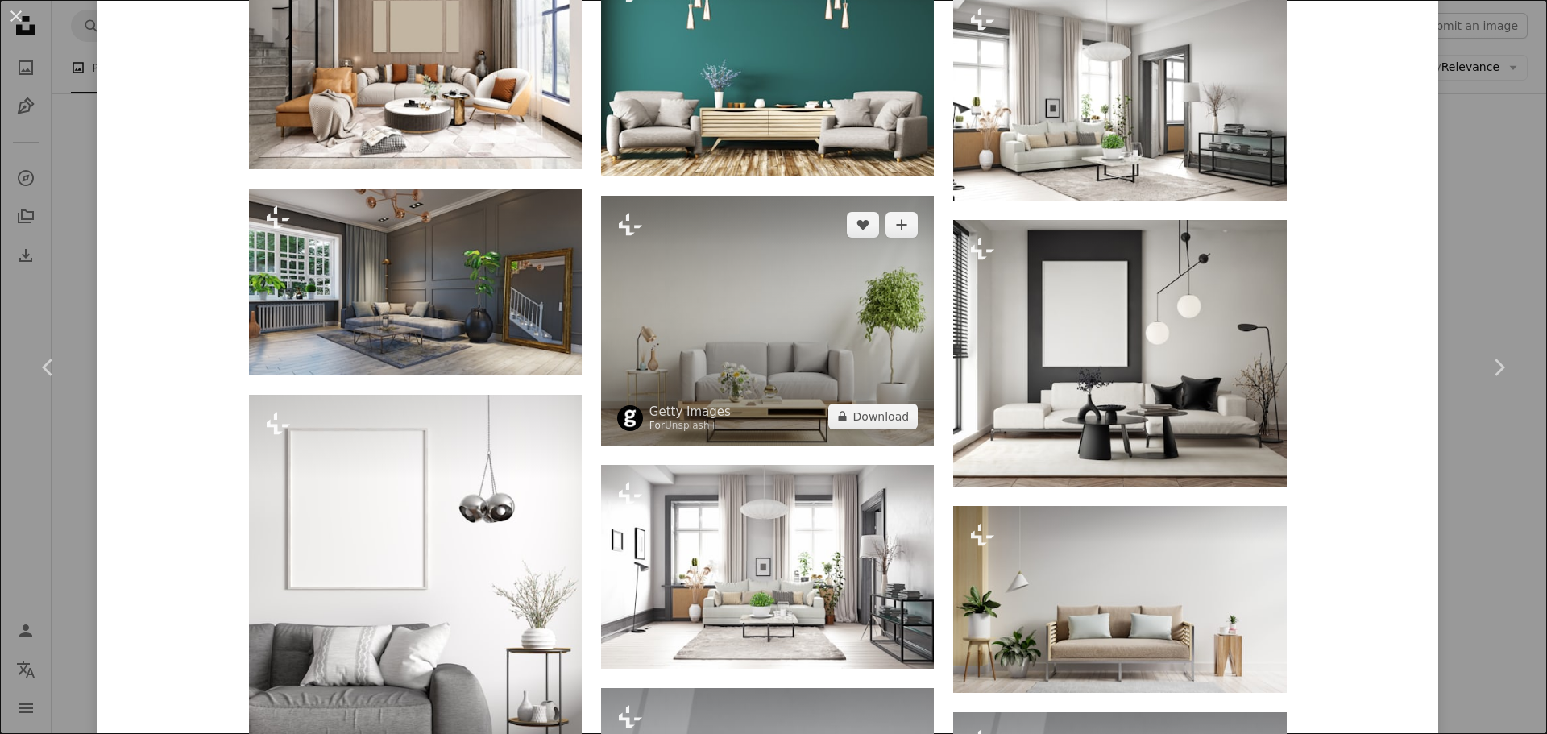
scroll to position [1853, 0]
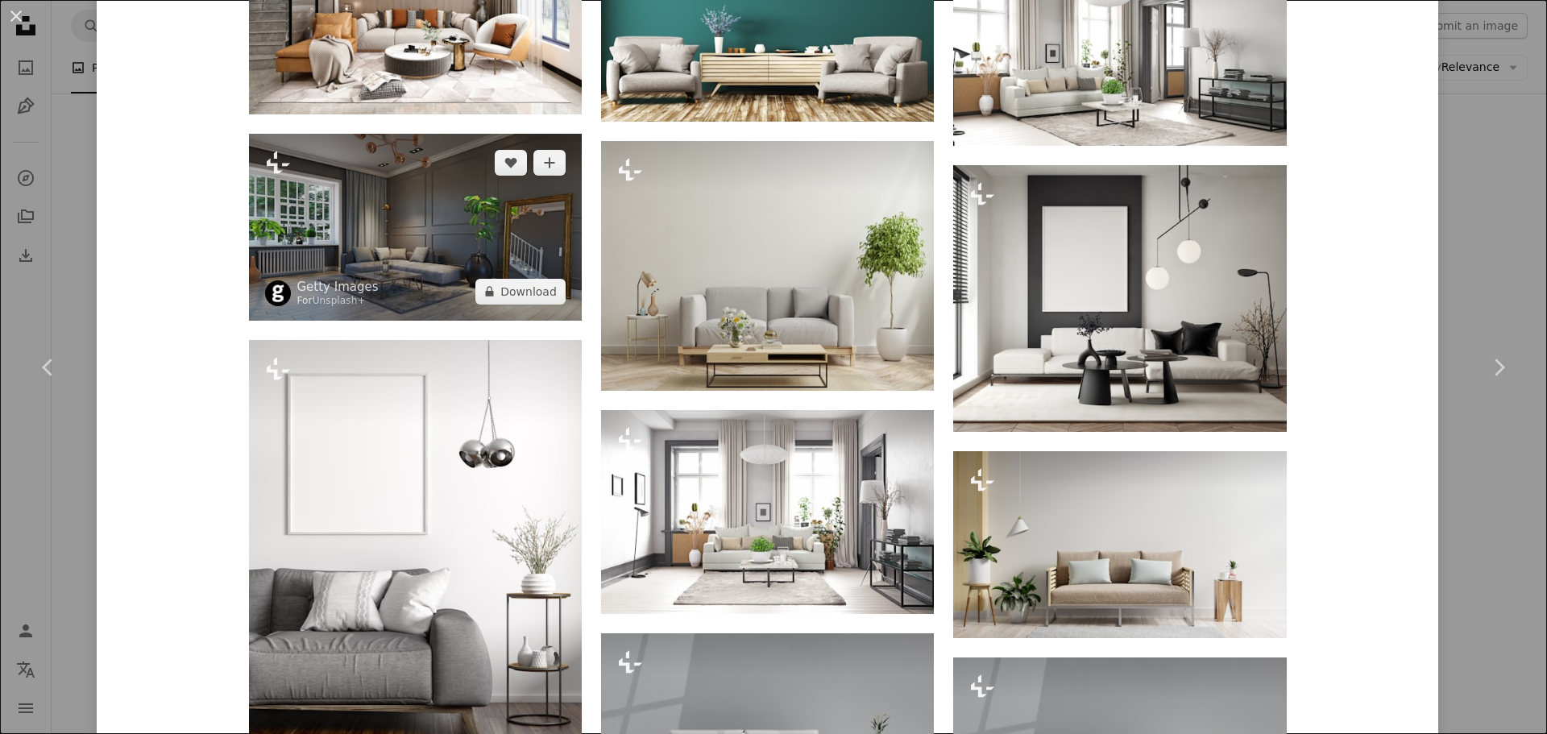
click at [359, 208] on img at bounding box center [415, 227] width 333 height 187
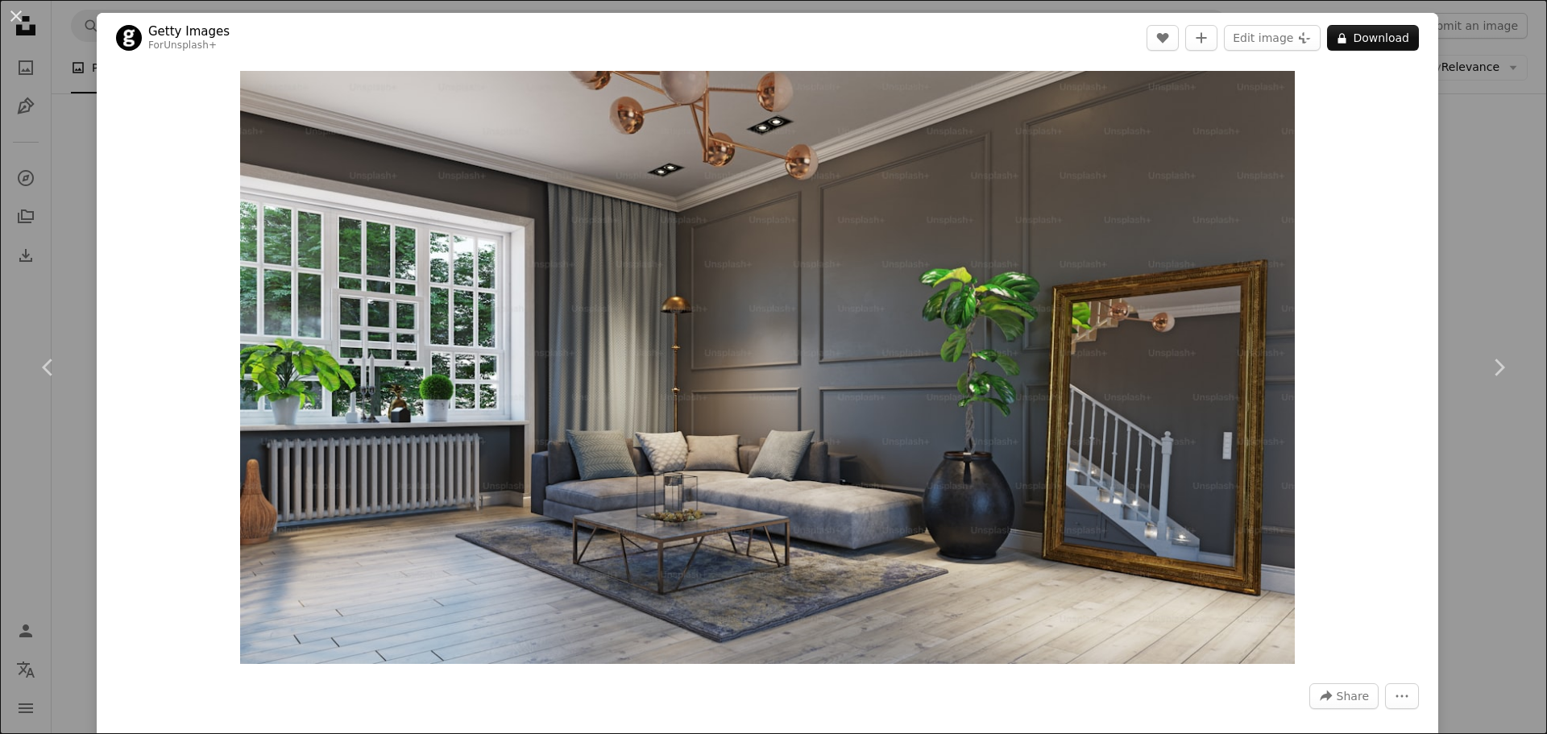
drag, startPoint x: 802, startPoint y: 315, endPoint x: 78, endPoint y: 208, distance: 731.4
click at [78, 208] on div "An X shape Chevron left Chevron right Getty Images For Unsplash+ A heart A plus…" at bounding box center [773, 367] width 1547 height 734
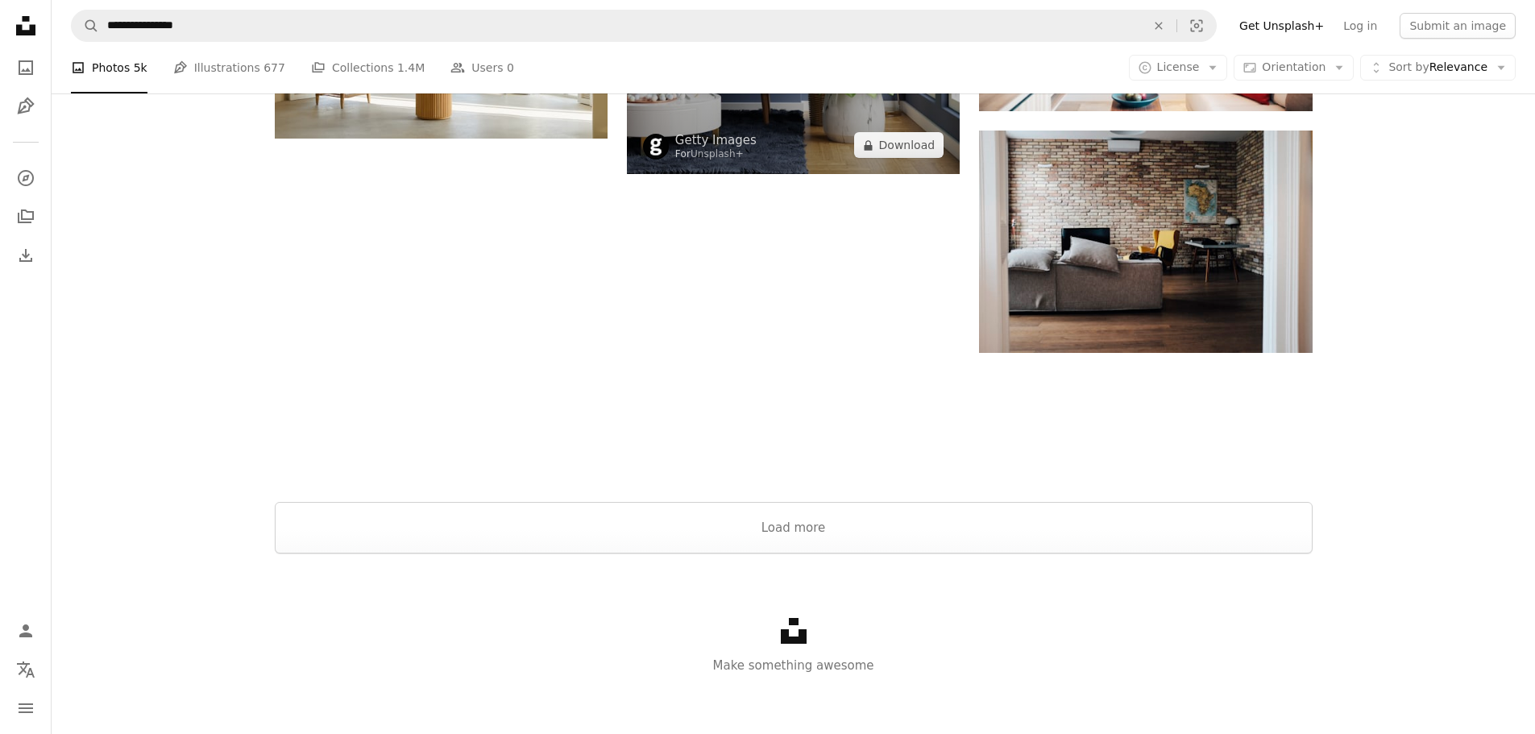
scroll to position [2358, 0]
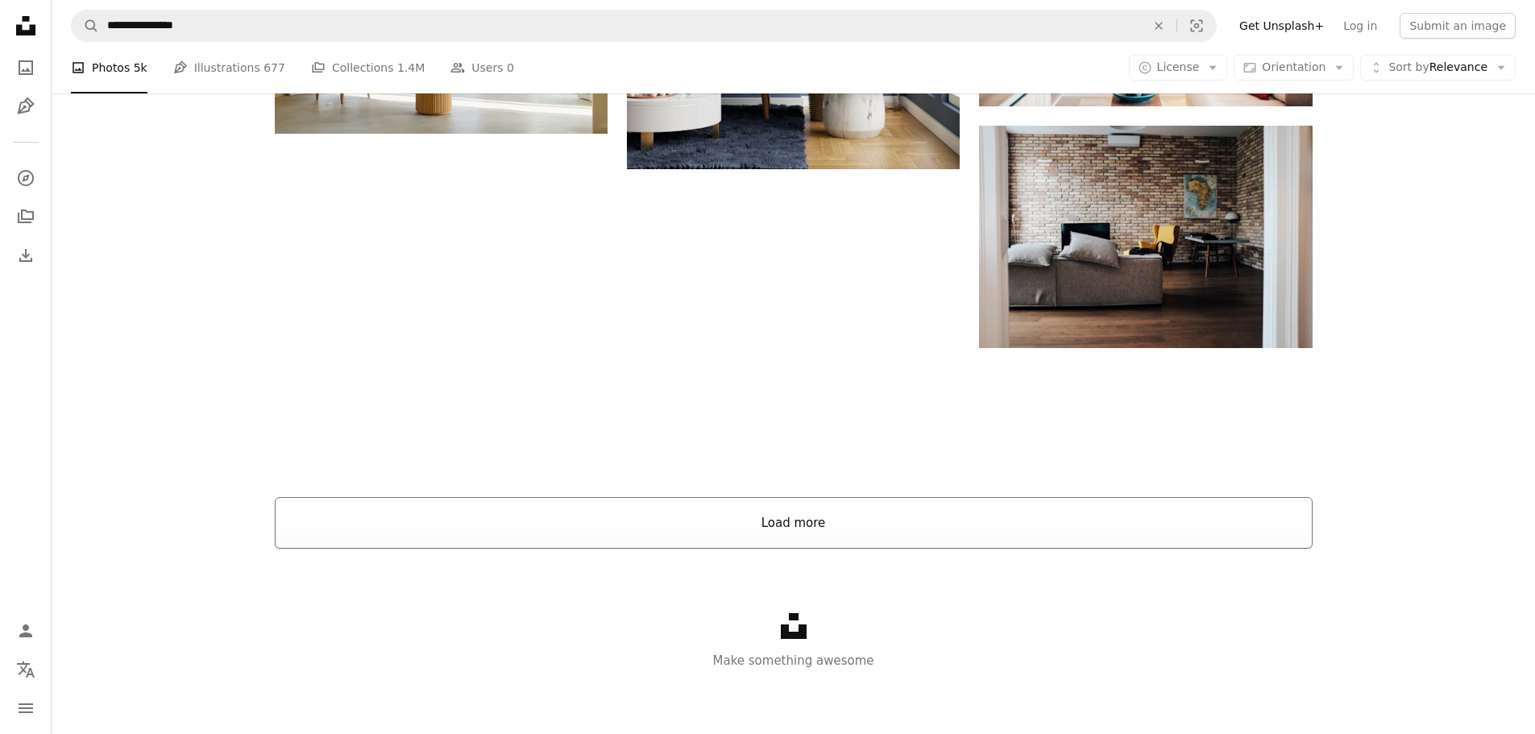
click at [743, 533] on button "Load more" at bounding box center [794, 523] width 1038 height 52
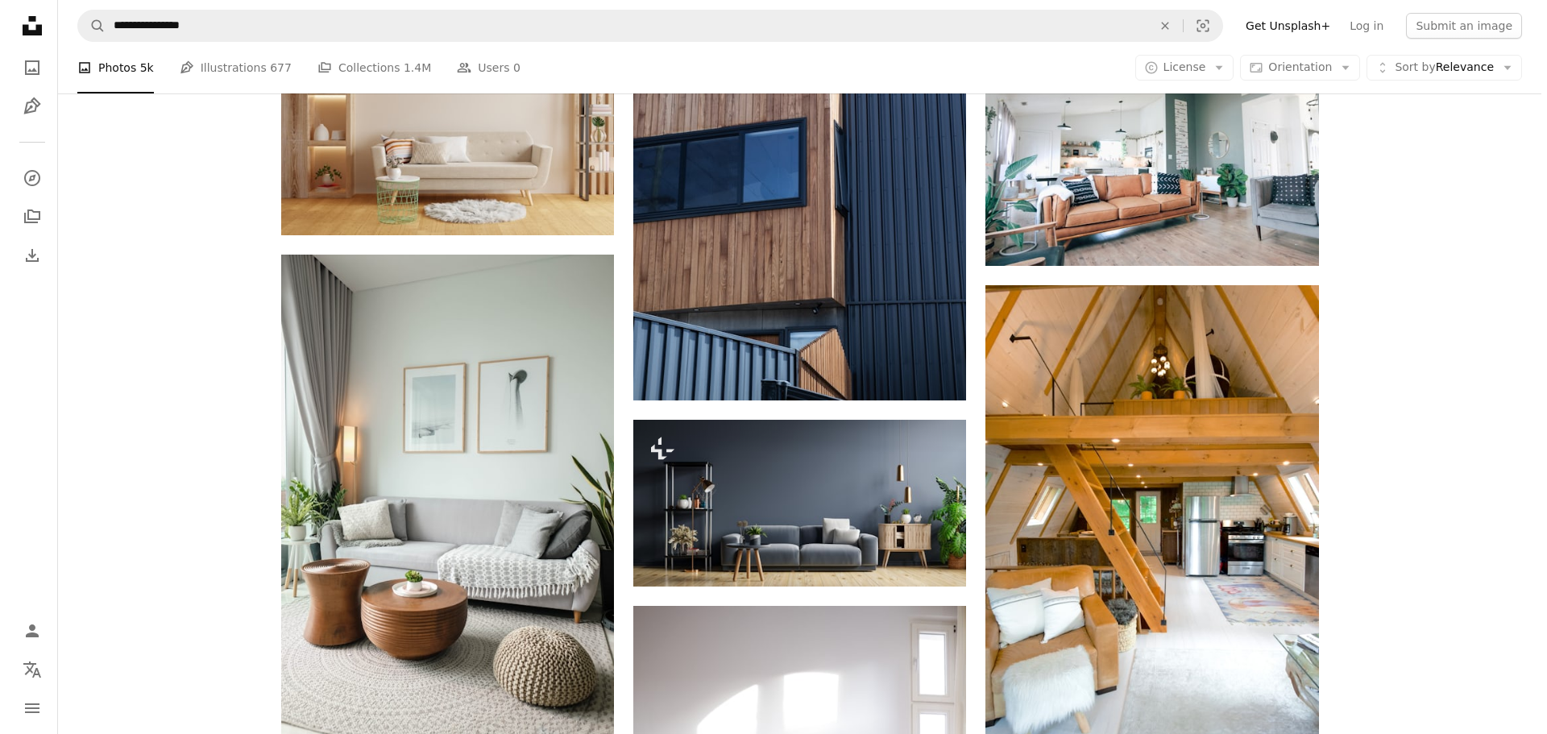
scroll to position [3647, 0]
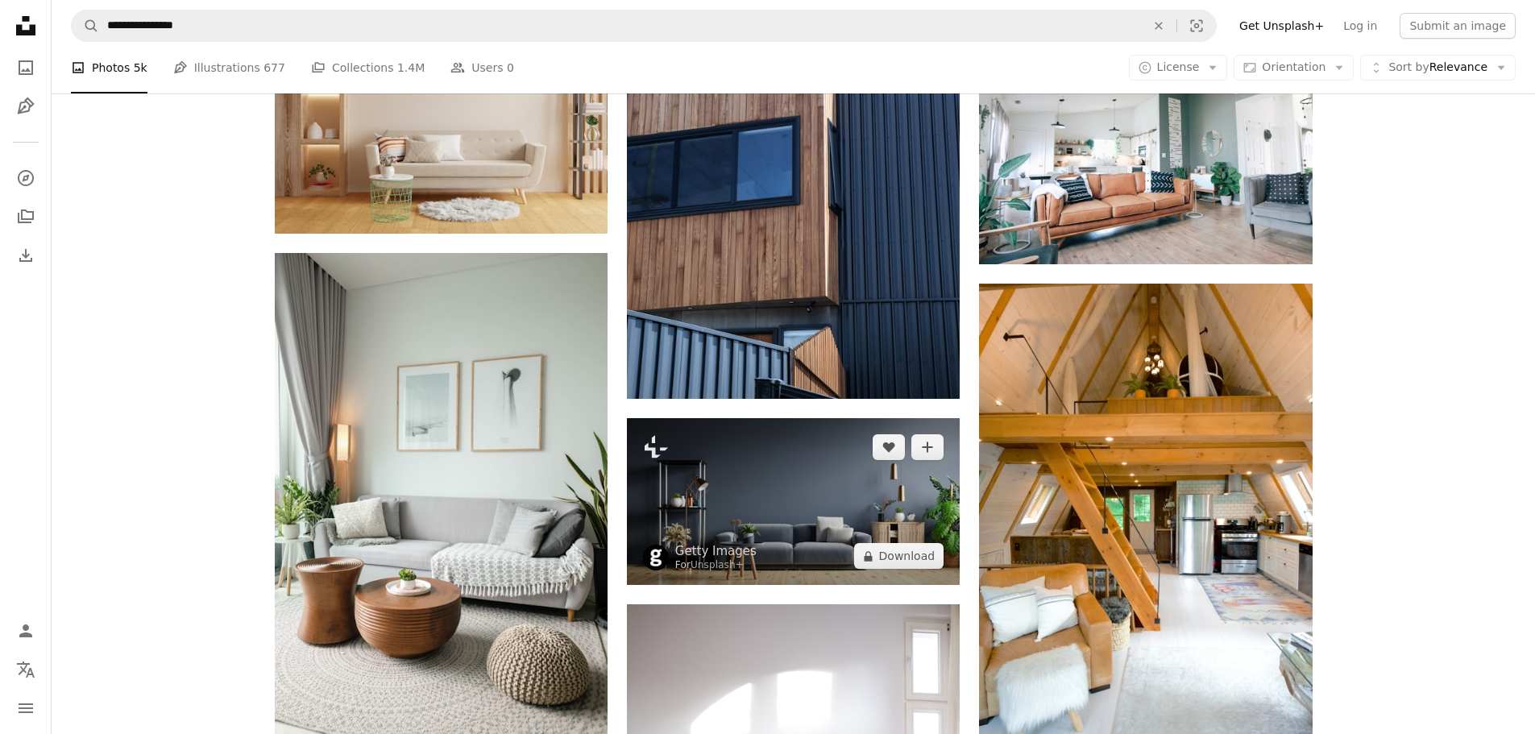
click at [794, 504] on img at bounding box center [793, 501] width 333 height 167
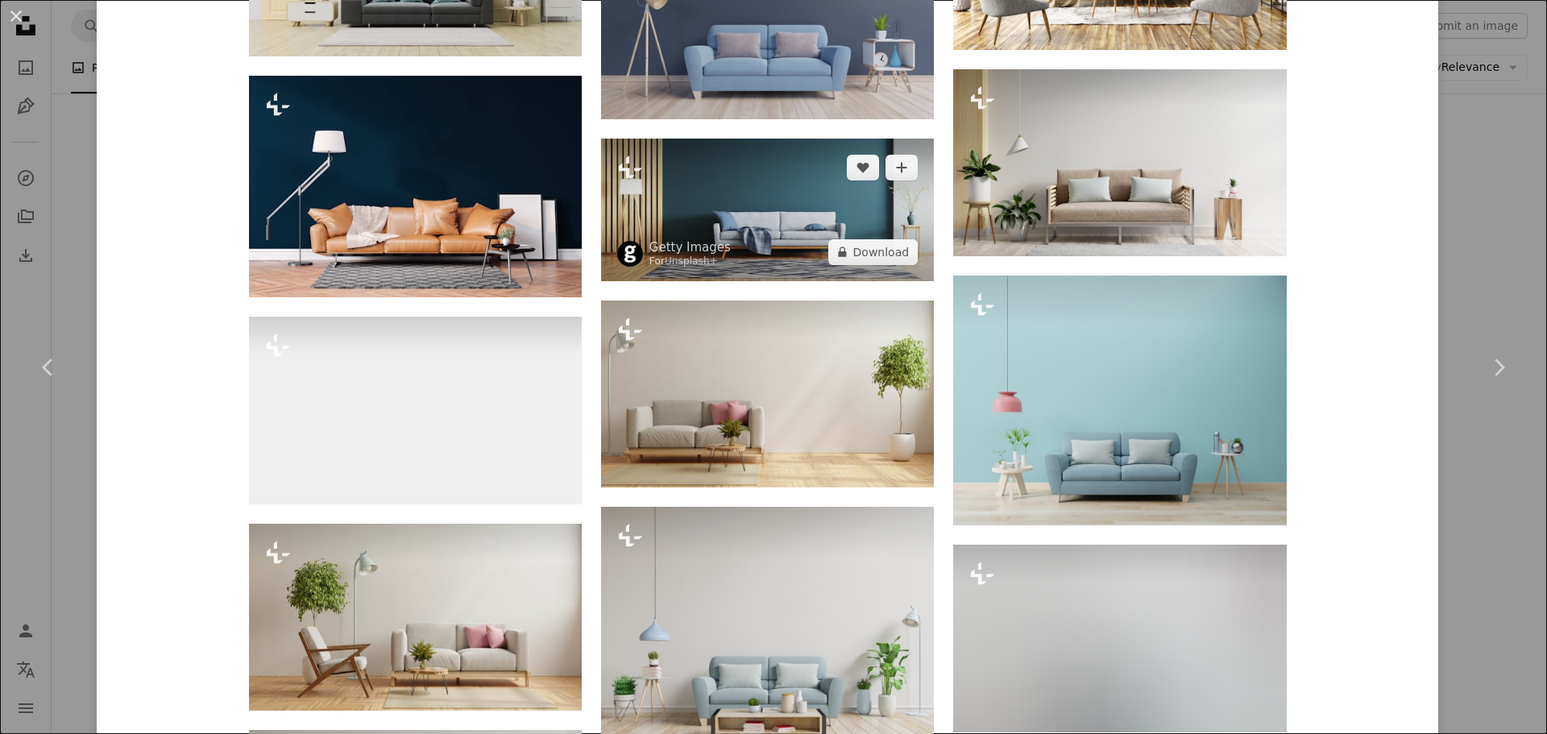
scroll to position [1450, 0]
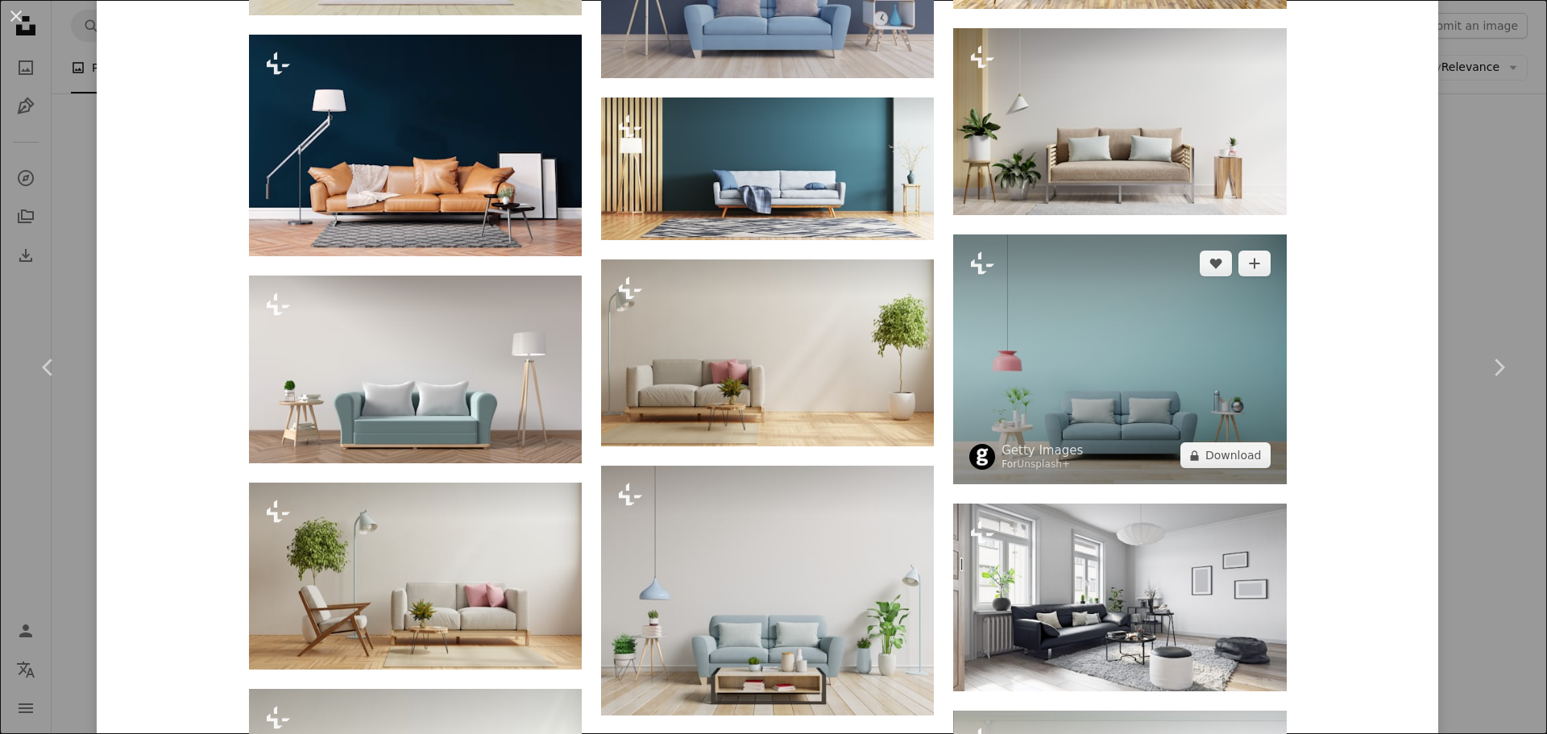
click at [1113, 385] on img at bounding box center [1119, 359] width 333 height 250
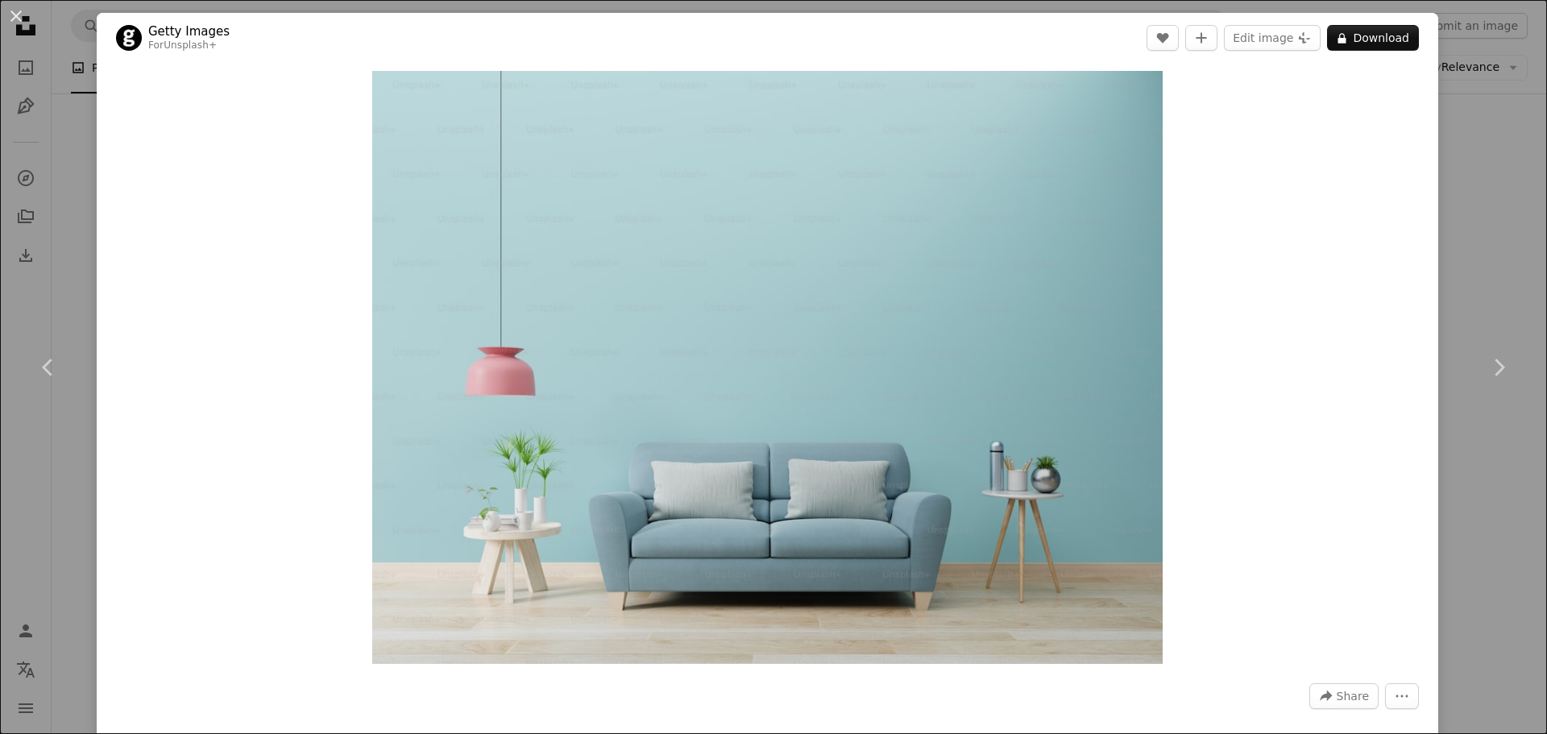
click at [72, 237] on div "An X shape Chevron left Chevron right Getty Images For Unsplash+ A heart A plus…" at bounding box center [773, 367] width 1547 height 734
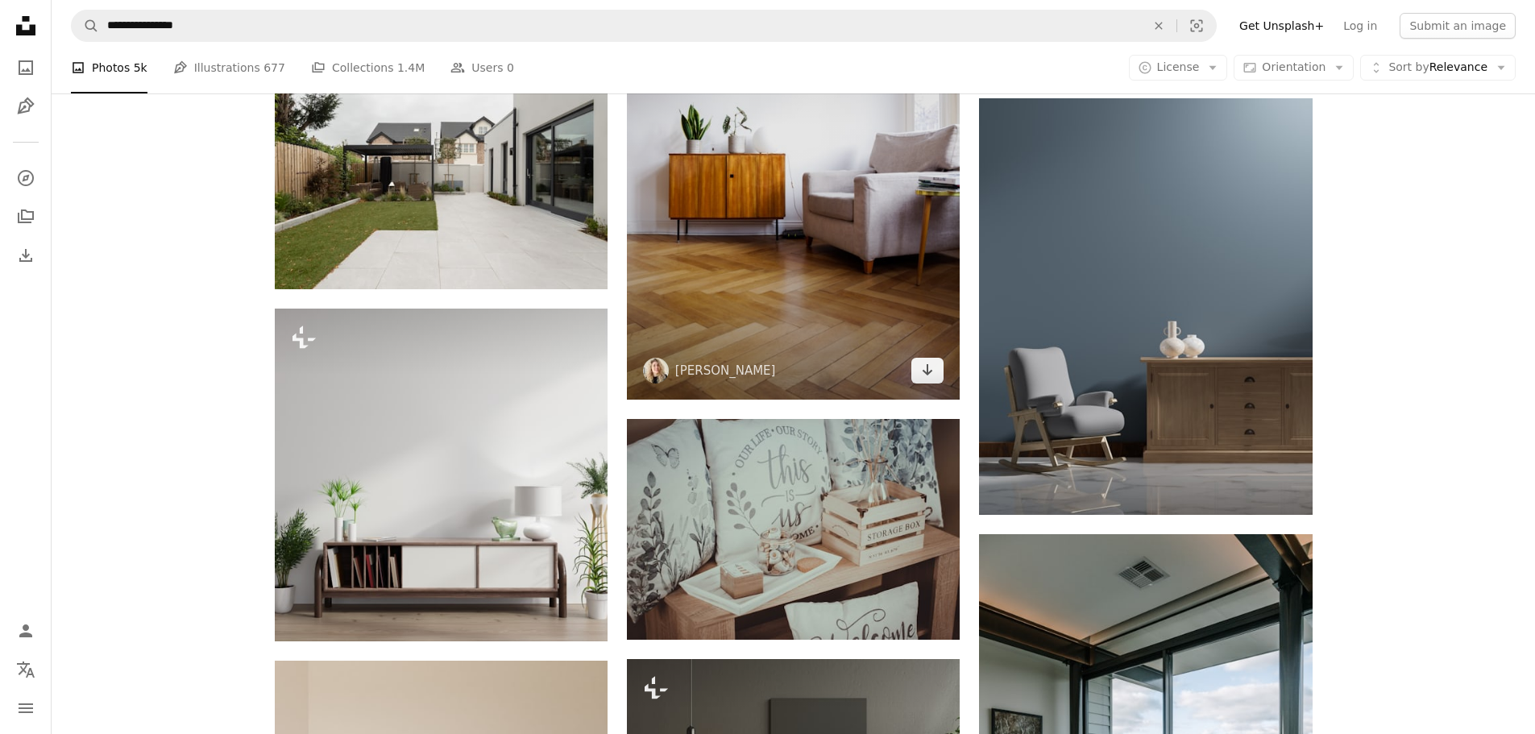
scroll to position [4775, 0]
